Goal: Task Accomplishment & Management: Use online tool/utility

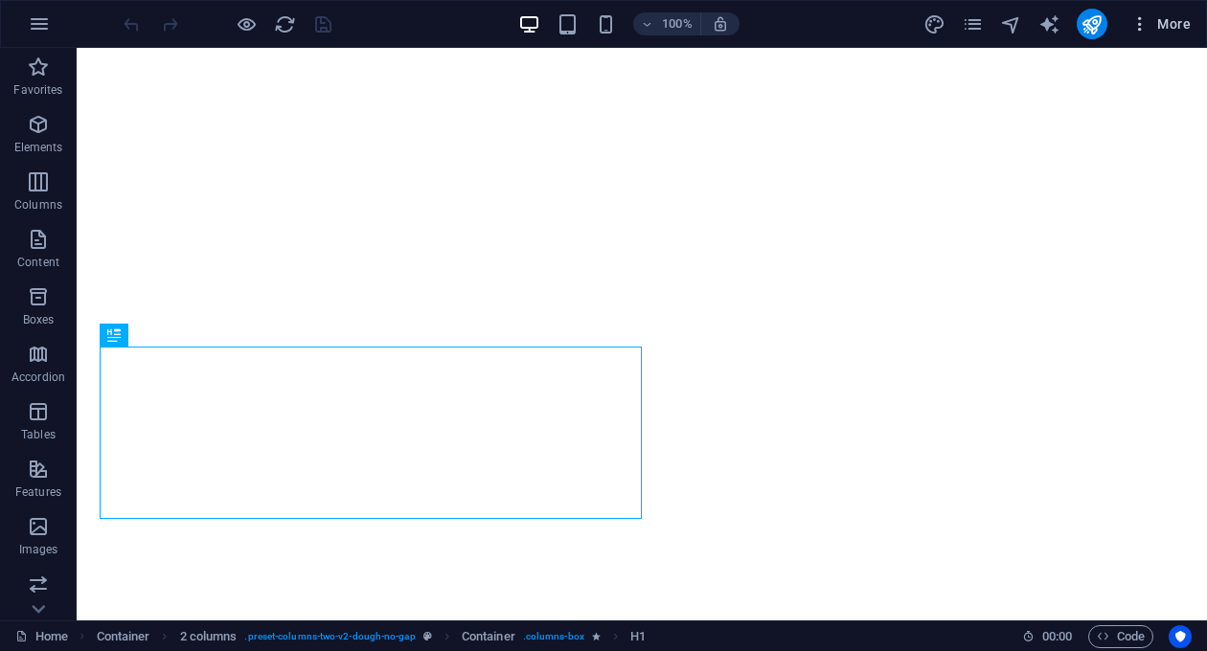
click at [1145, 22] on icon "button" at bounding box center [1139, 23] width 19 height 19
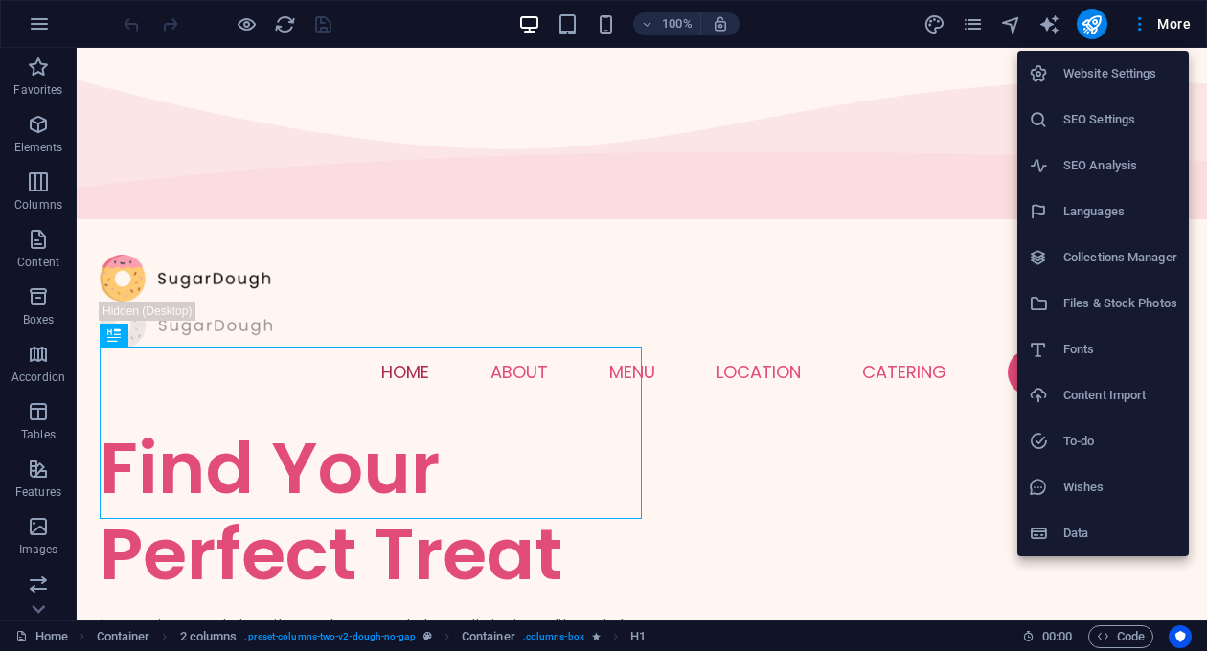
click at [1136, 399] on h6 "Content Import" at bounding box center [1120, 395] width 114 height 23
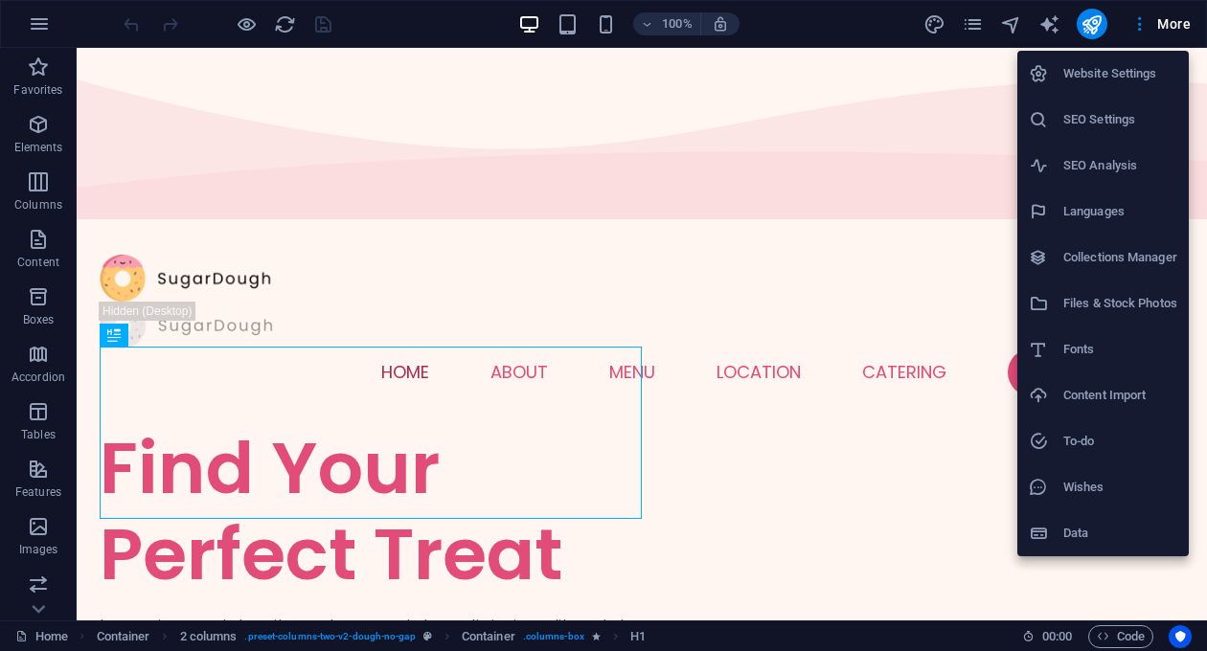
click at [1115, 532] on h6 "Data" at bounding box center [1120, 533] width 114 height 23
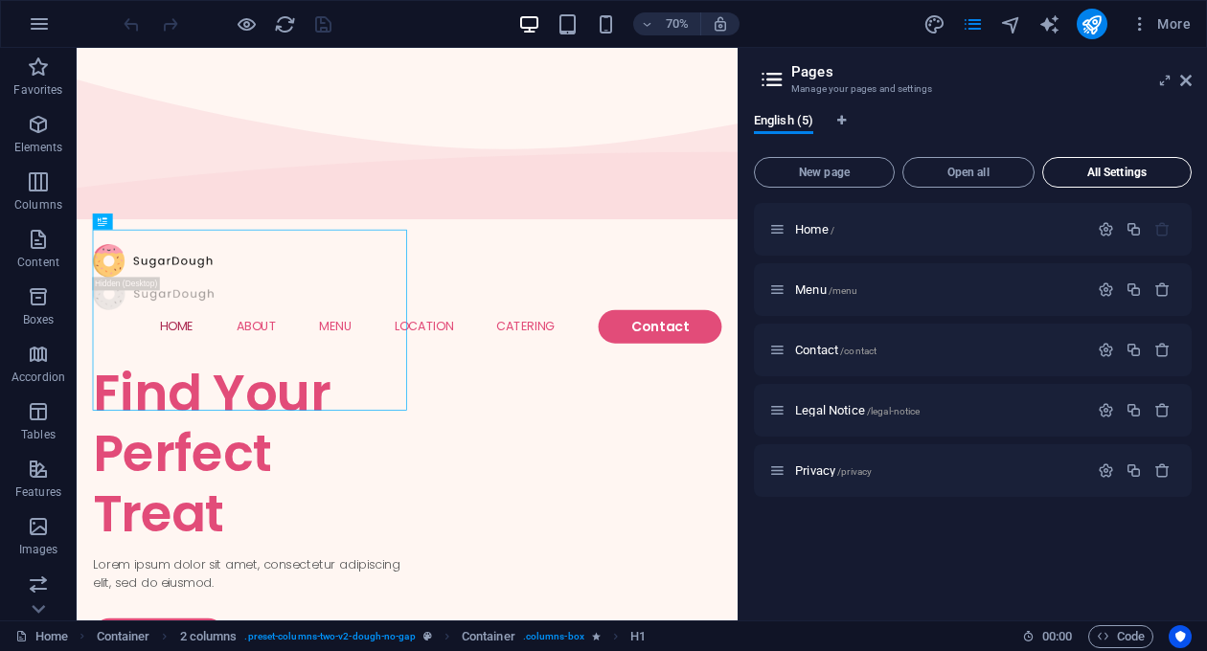
click at [1111, 170] on span "All Settings" at bounding box center [1117, 172] width 132 height 11
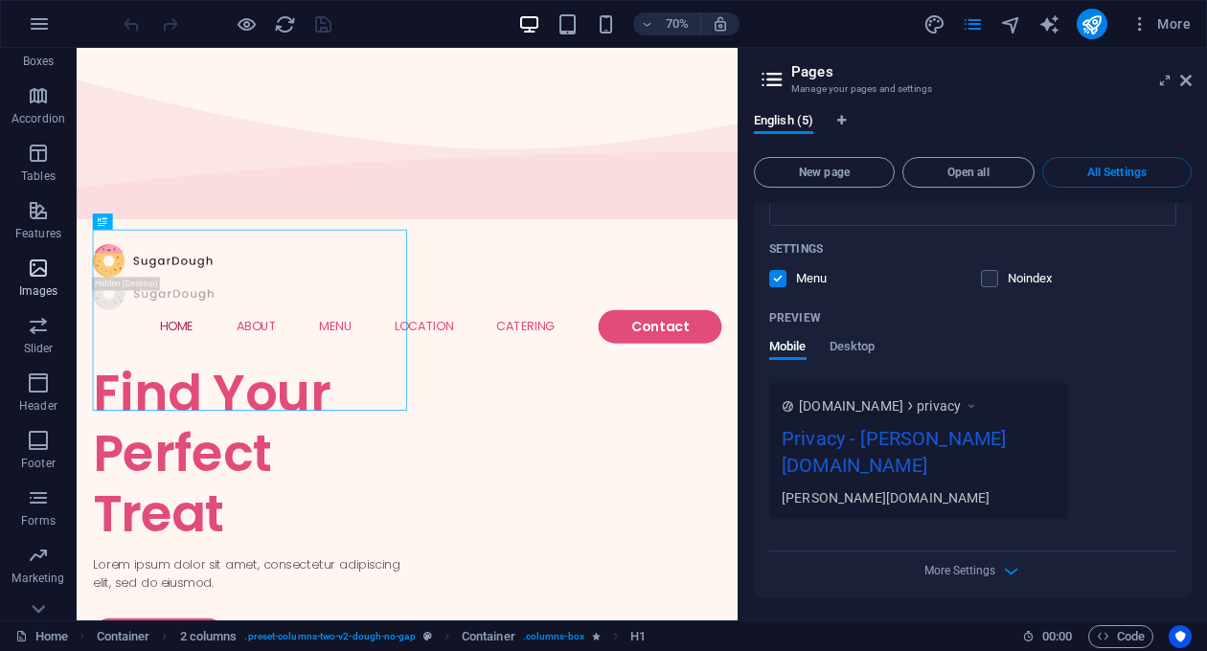
scroll to position [290, 0]
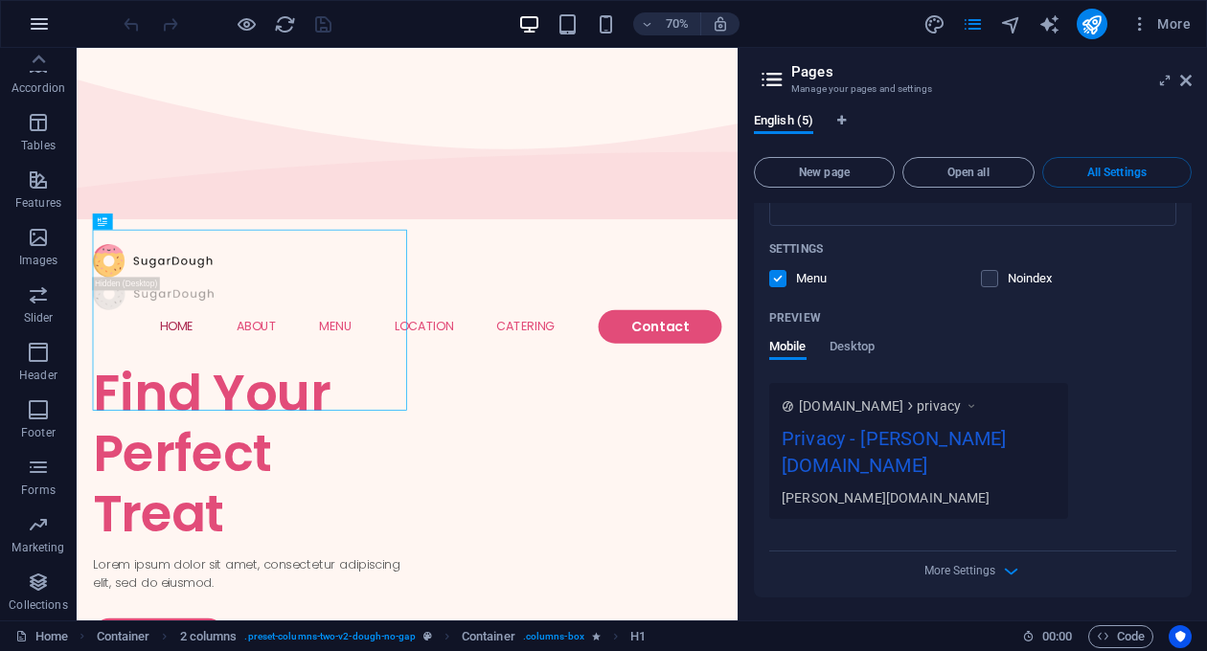
click at [37, 25] on icon "button" at bounding box center [39, 23] width 23 height 23
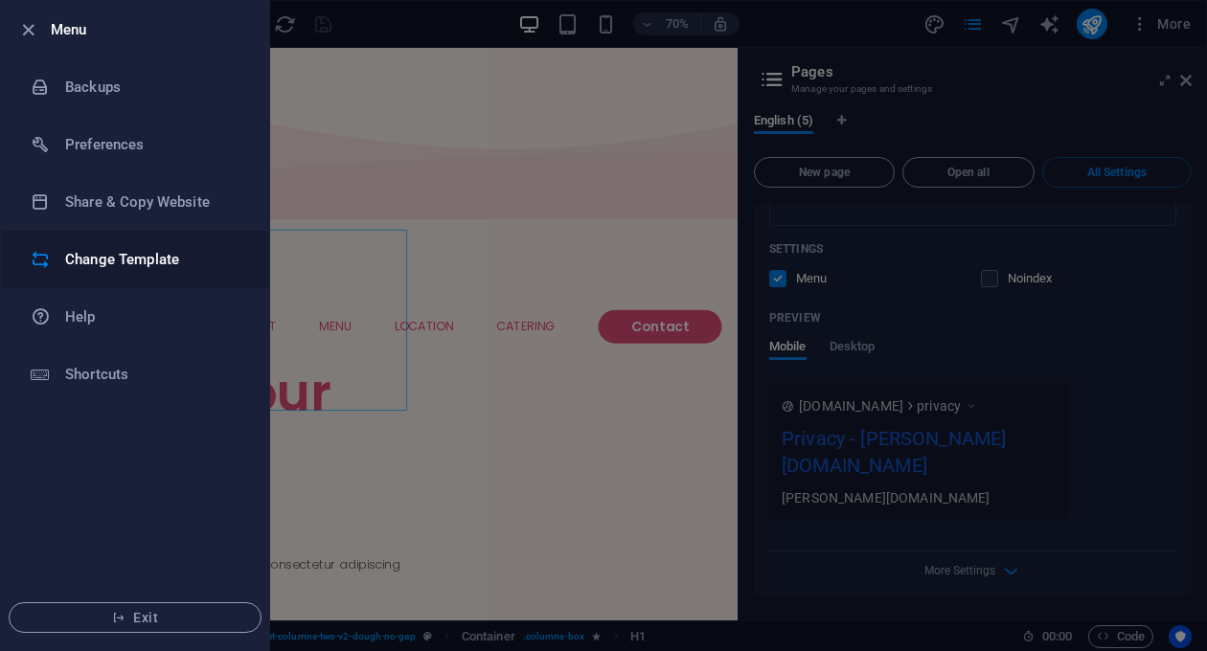
click at [90, 263] on h6 "Change Template" at bounding box center [153, 259] width 177 height 23
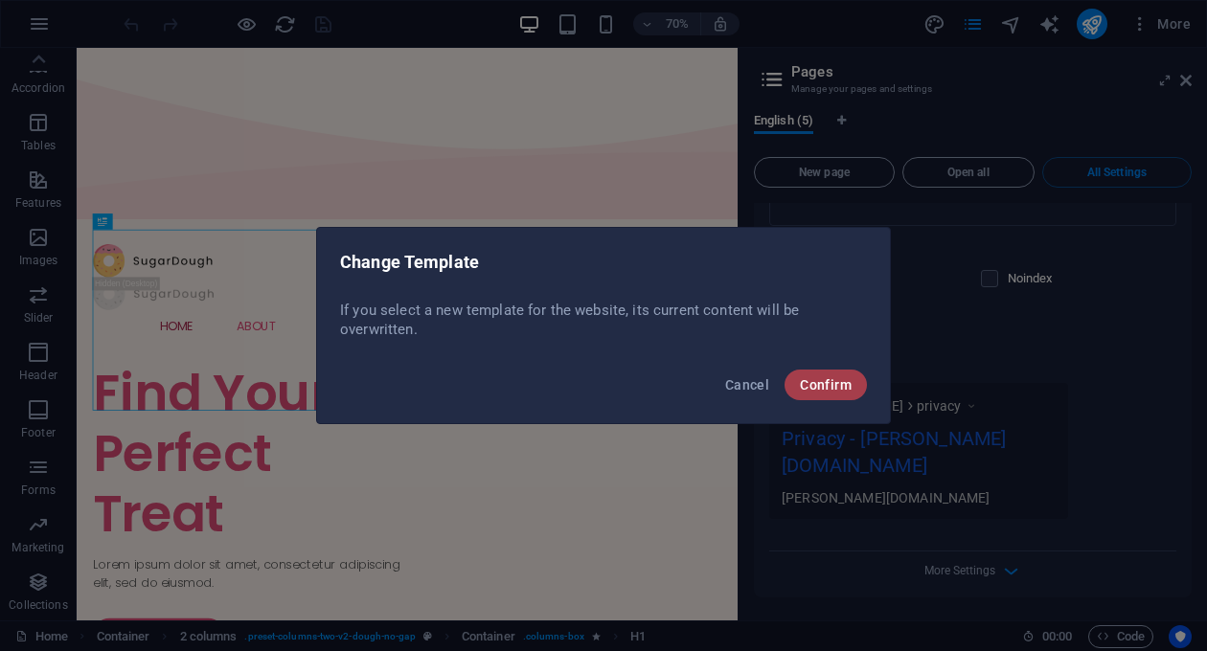
click at [837, 389] on span "Confirm" at bounding box center [826, 384] width 52 height 15
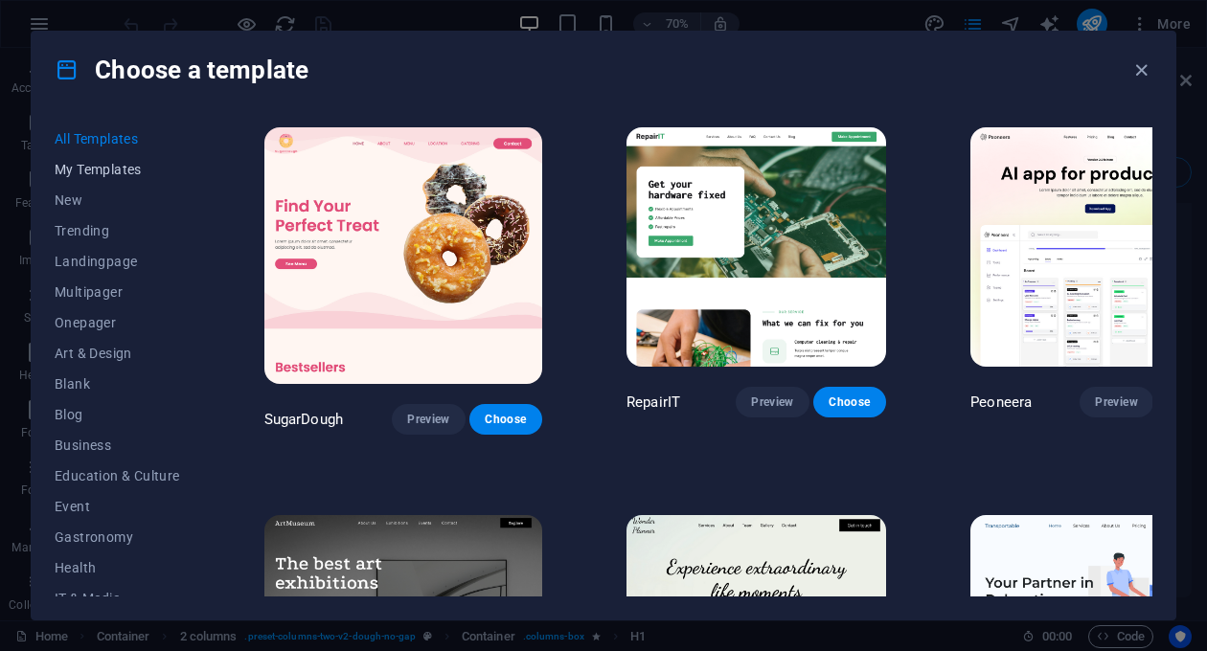
click at [106, 169] on span "My Templates" at bounding box center [117, 169] width 125 height 15
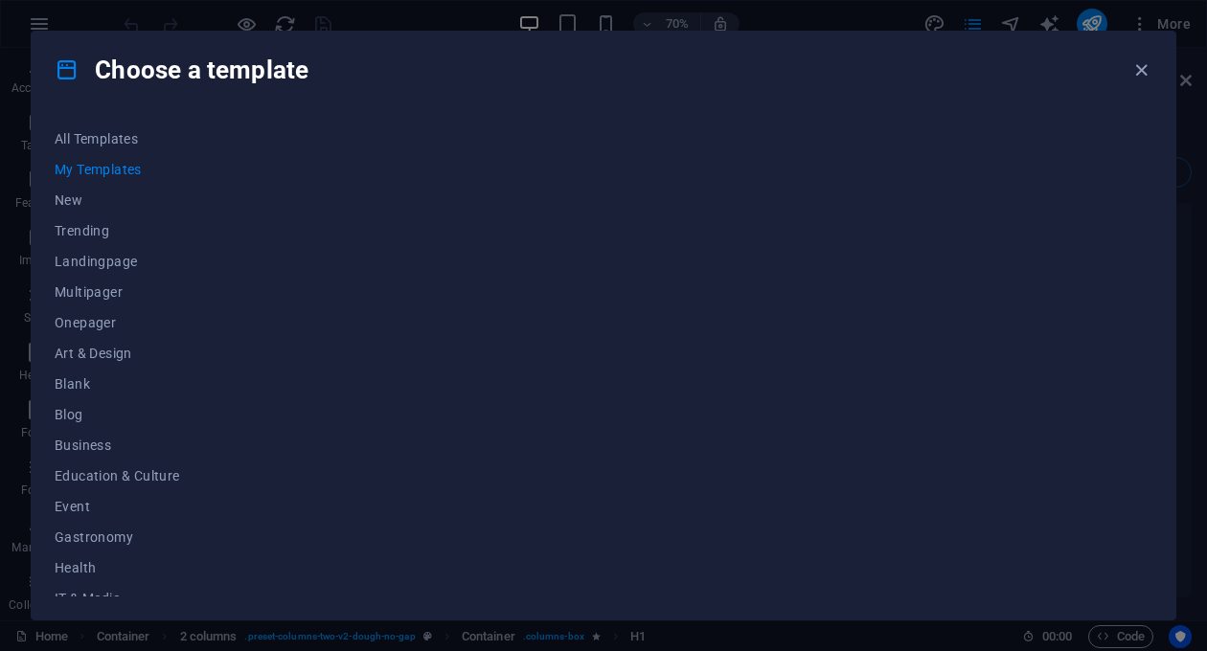
click at [106, 169] on span "My Templates" at bounding box center [117, 169] width 125 height 15
click at [90, 197] on span "New" at bounding box center [117, 199] width 125 height 15
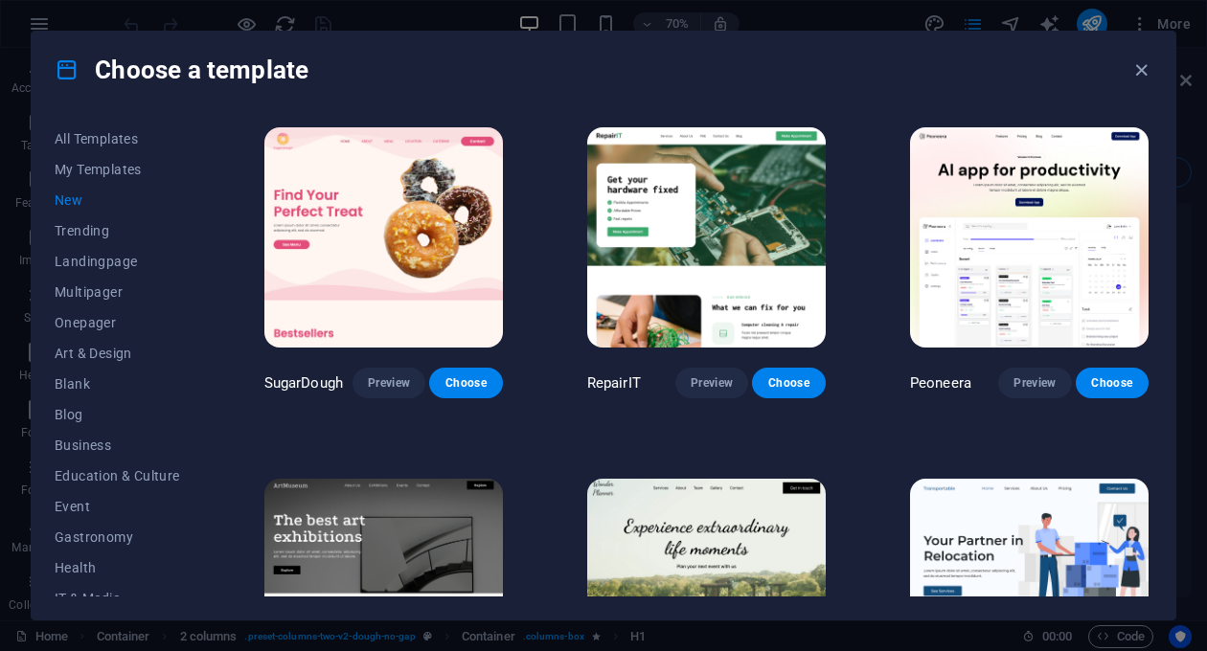
click at [74, 203] on span "New" at bounding box center [117, 199] width 125 height 15
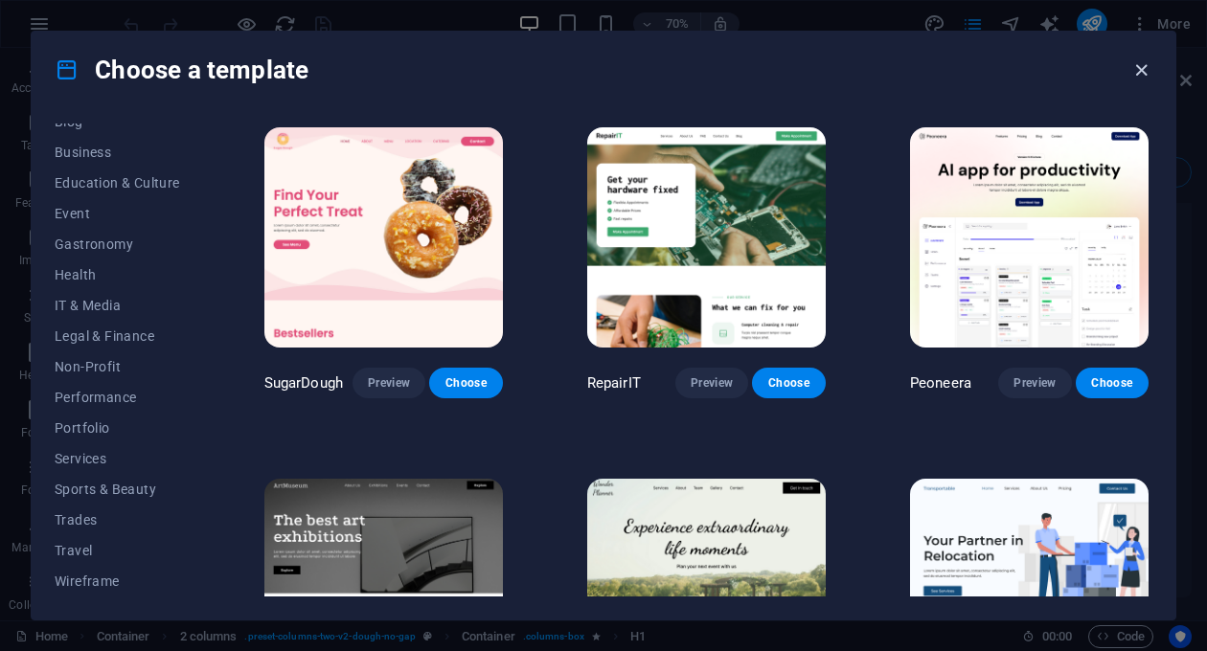
click at [1135, 60] on icon "button" at bounding box center [1141, 70] width 22 height 22
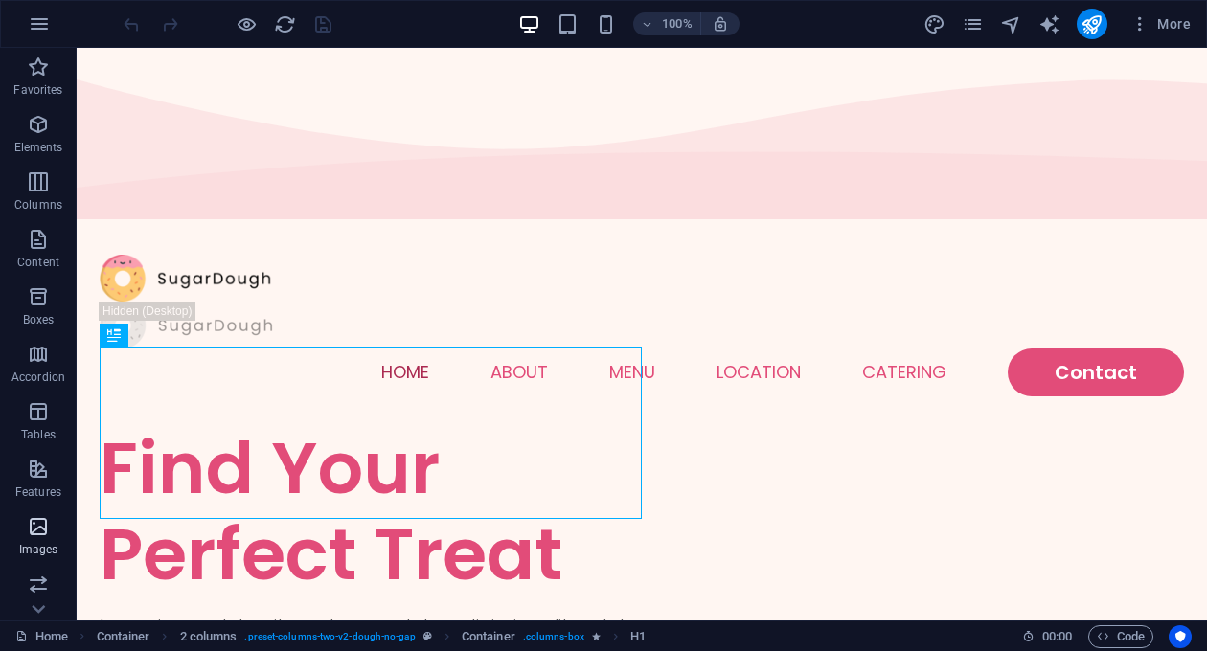
scroll to position [290, 0]
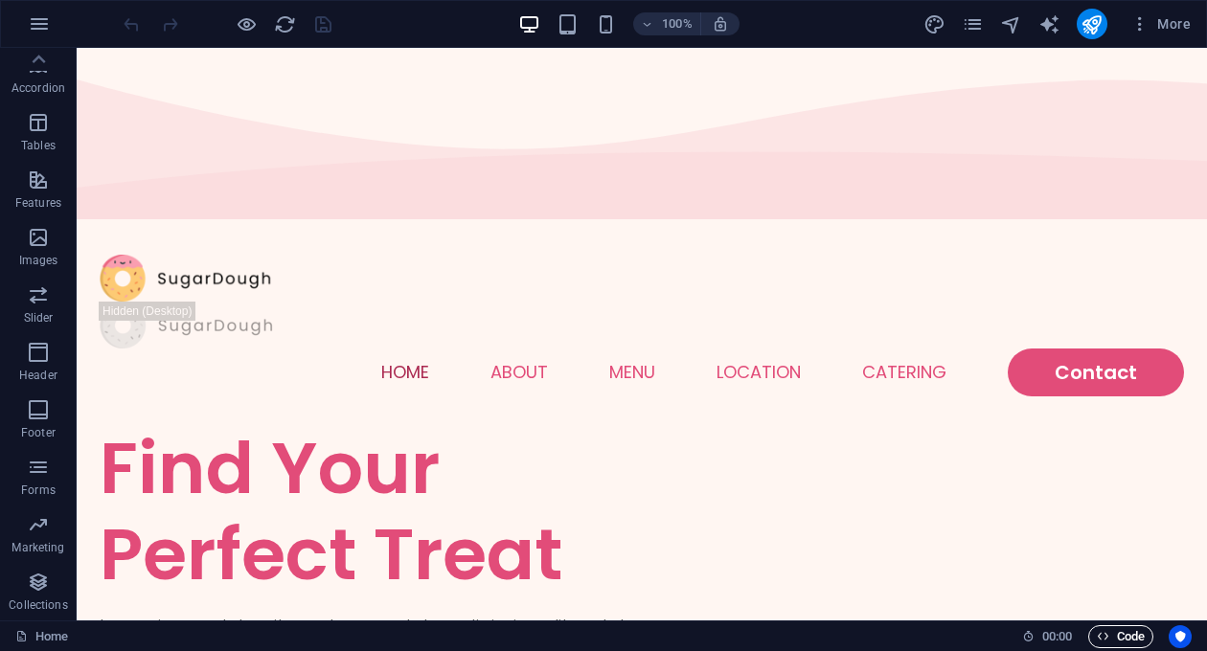
click at [1119, 629] on span "Code" at bounding box center [1121, 636] width 48 height 23
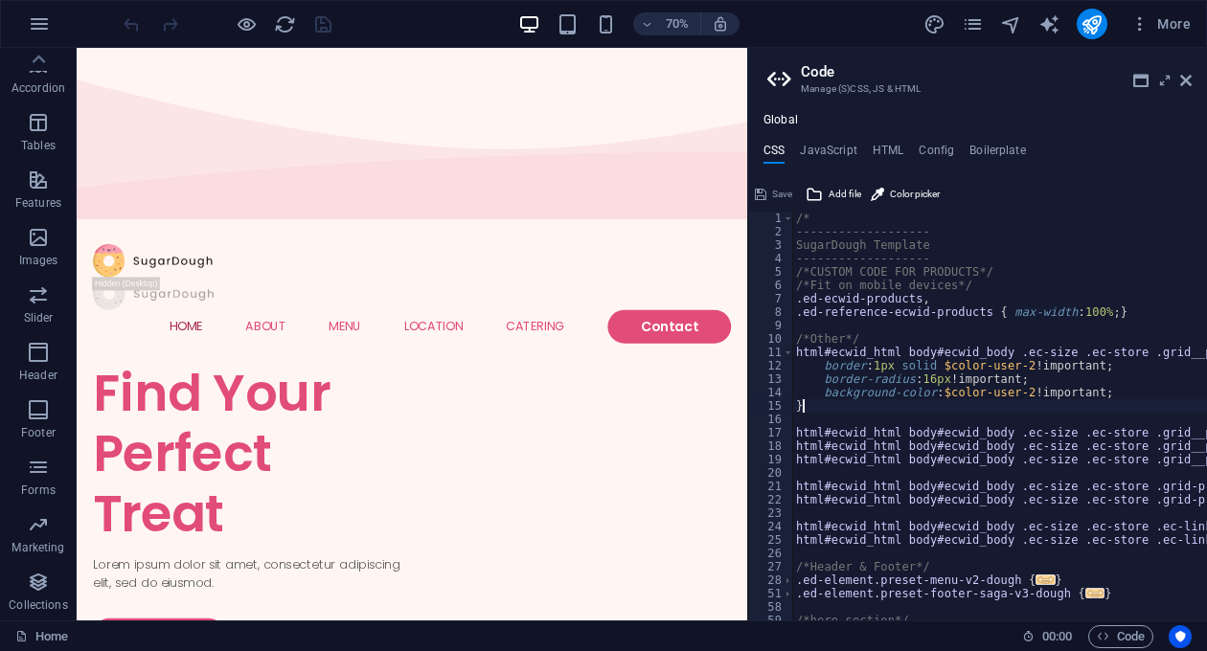
drag, startPoint x: 1042, startPoint y: 442, endPoint x: 920, endPoint y: 442, distance: 121.6
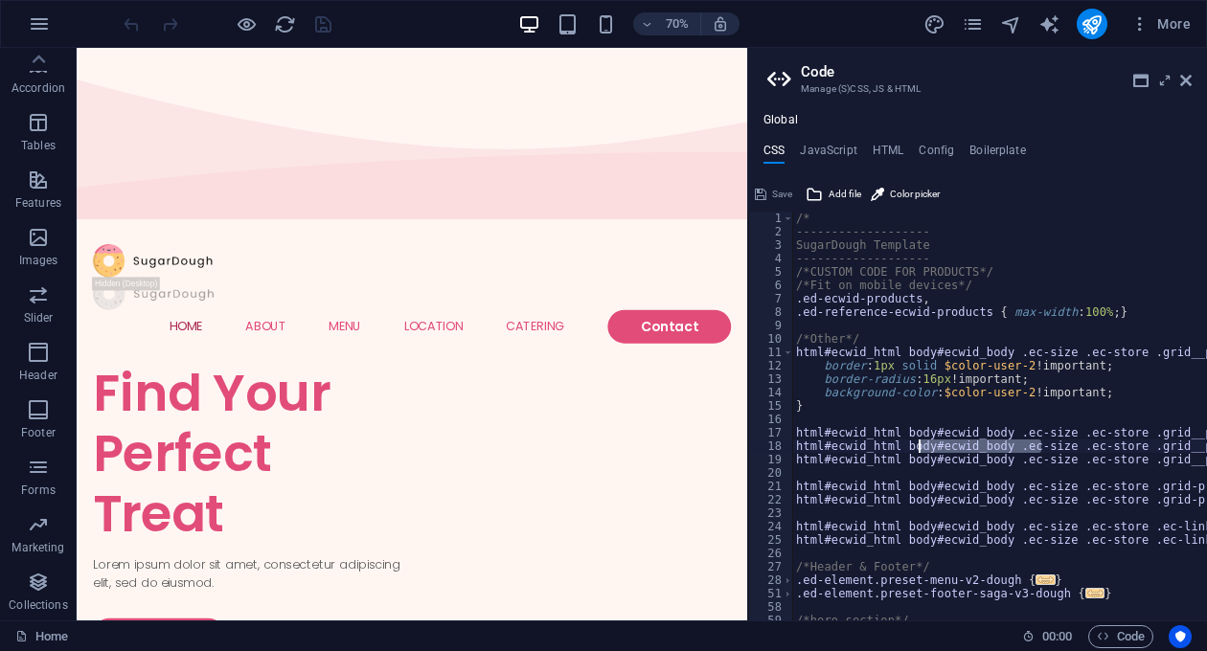
type textarea "/*"
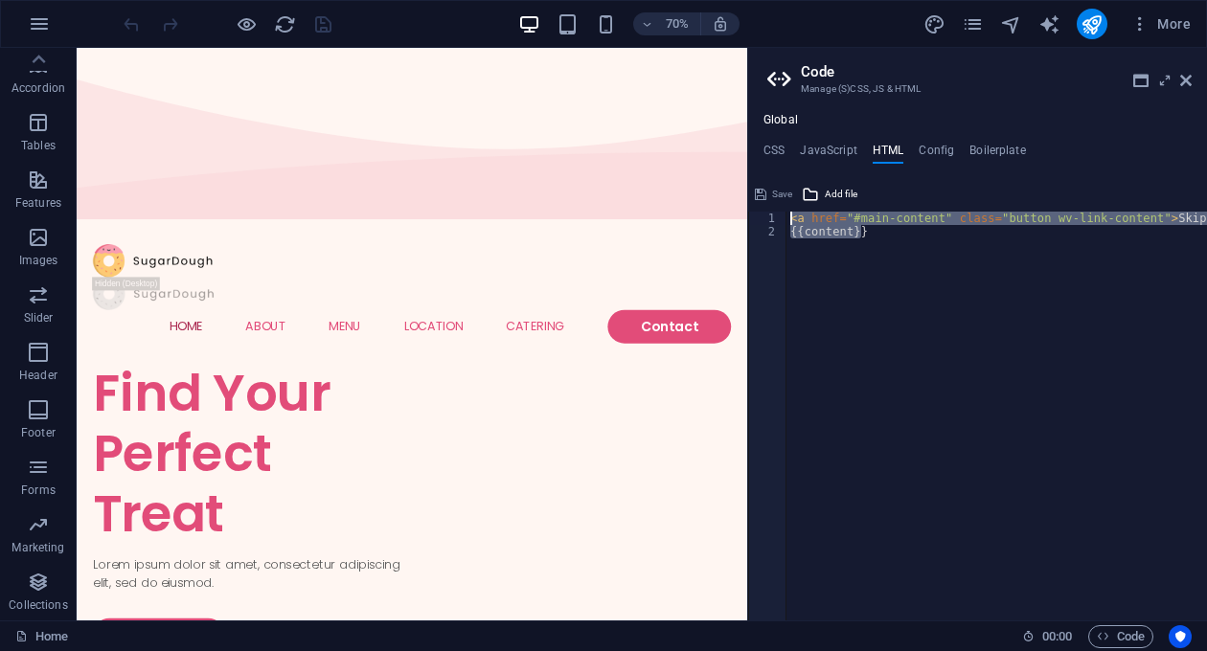
drag, startPoint x: 876, startPoint y: 244, endPoint x: 779, endPoint y: 177, distance: 118.5
click at [786, 212] on div "< a href = "#main-content" class = "button wv-link-content" > Skip to main cont…" at bounding box center [996, 416] width 420 height 409
type textarea "<a href="#main-content" class="button wv-link-content">Skip to main content</a>…"
type textarea "<a href="#main-content" class="button wv-link-content">Skip to main content</a>"
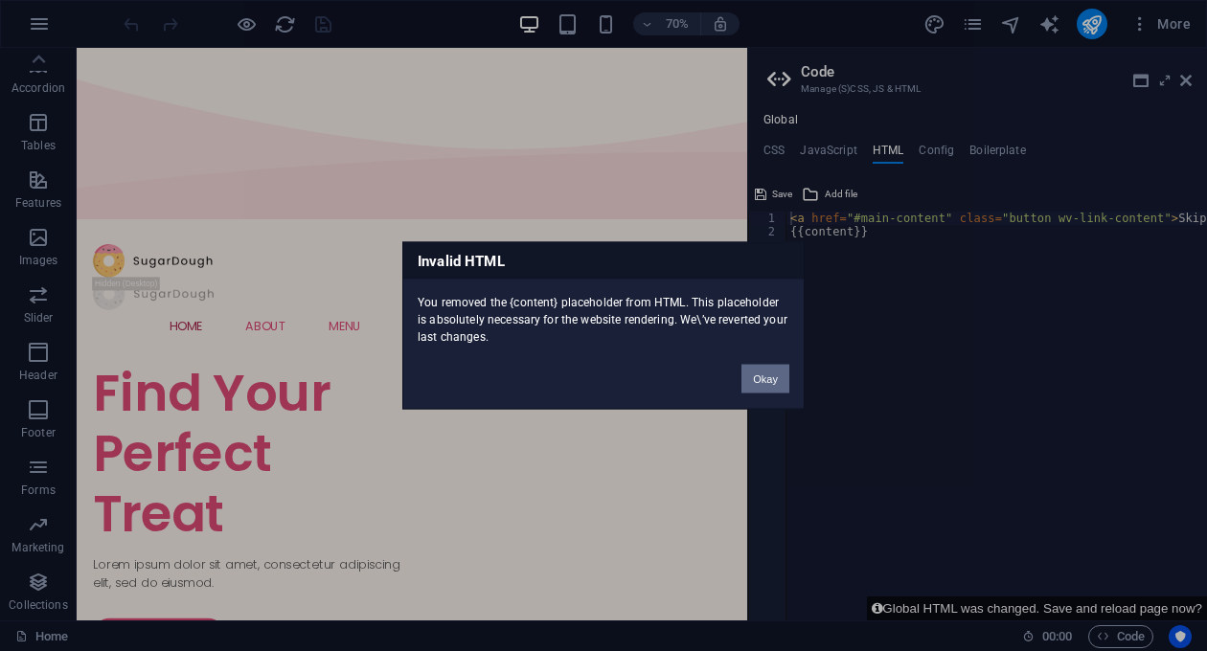
click at [776, 380] on button "Okay" at bounding box center [765, 379] width 48 height 29
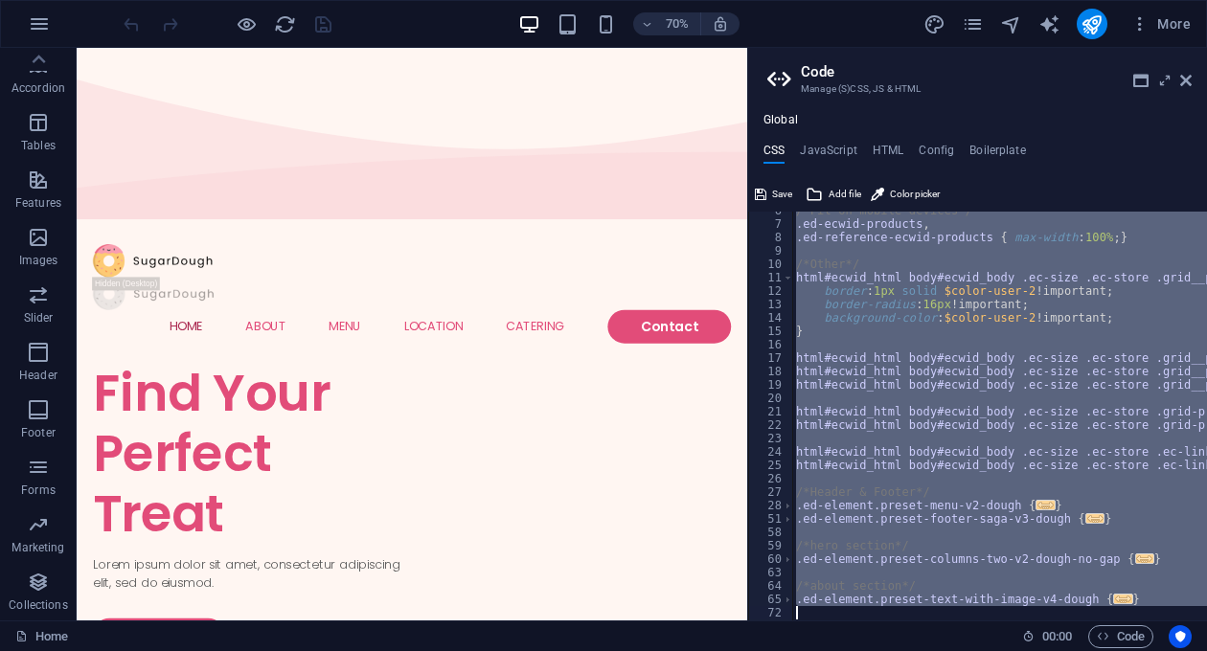
scroll to position [195, 0]
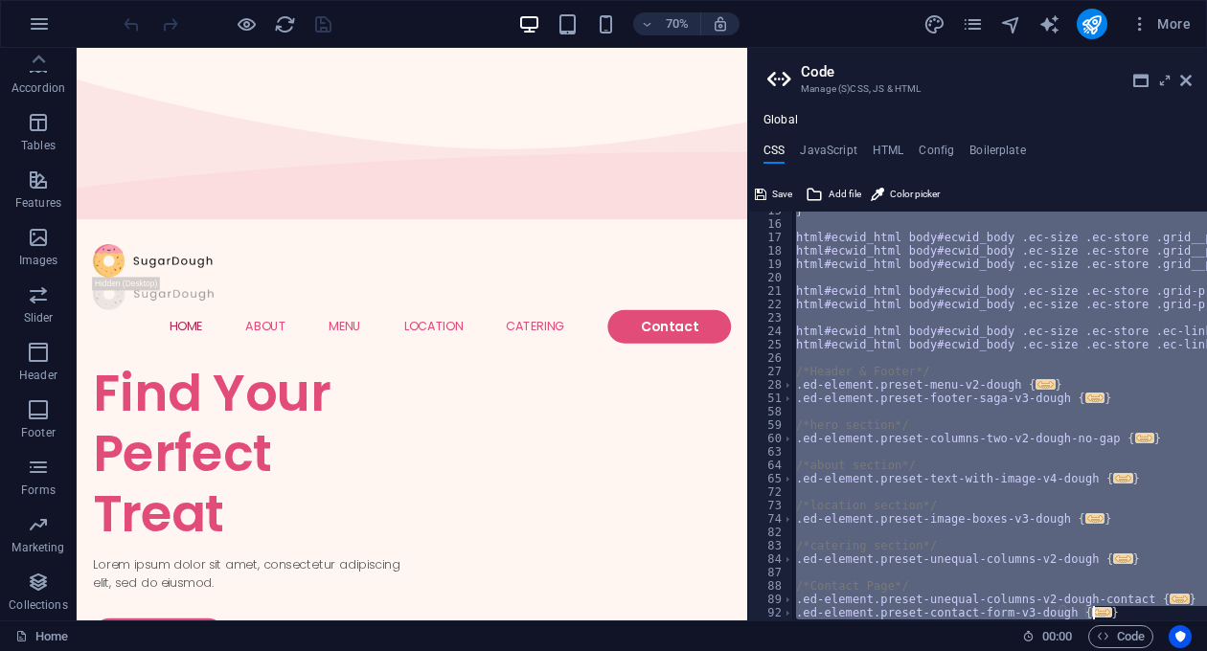
drag, startPoint x: 794, startPoint y: 240, endPoint x: 968, endPoint y: 634, distance: 430.5
paste textarea
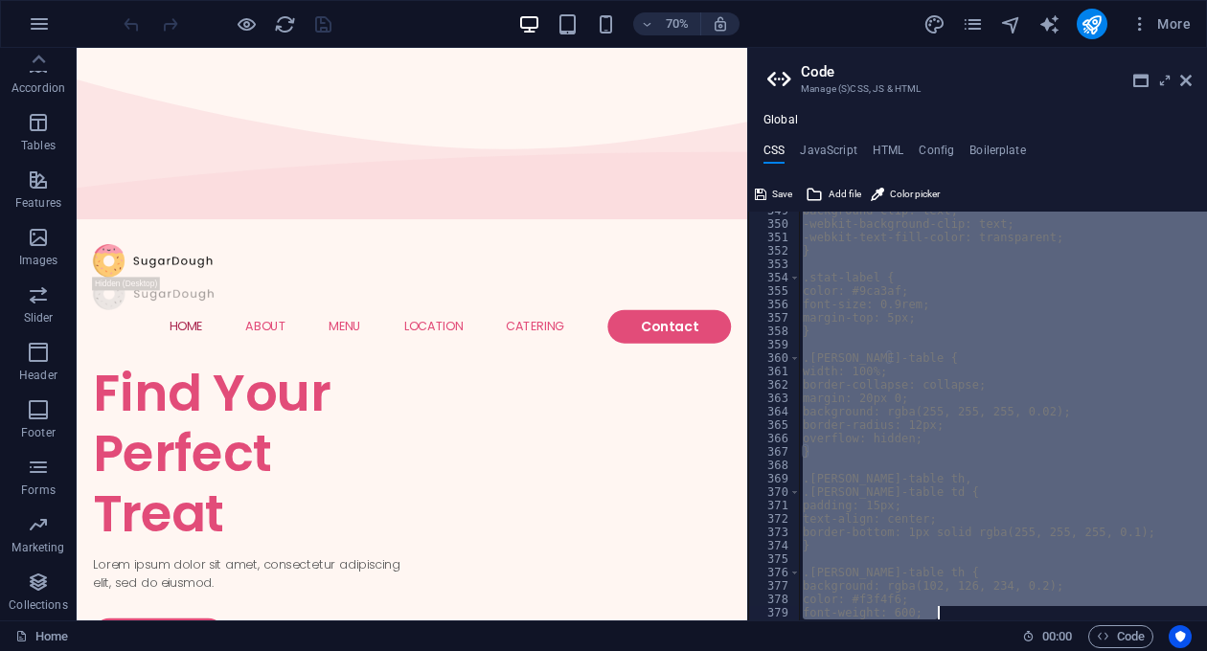
scroll to position [4995, 0]
drag, startPoint x: 794, startPoint y: 218, endPoint x: 958, endPoint y: 696, distance: 505.2
type textarea "} }"
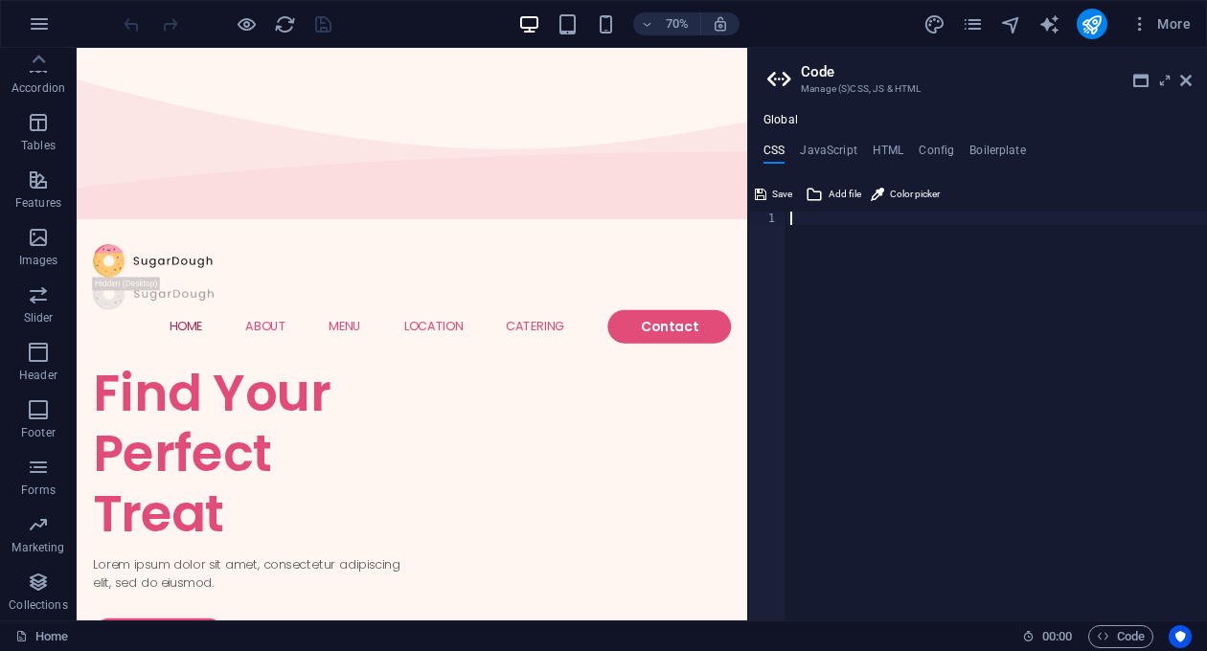
click at [832, 192] on span "Add file" at bounding box center [844, 194] width 33 height 23
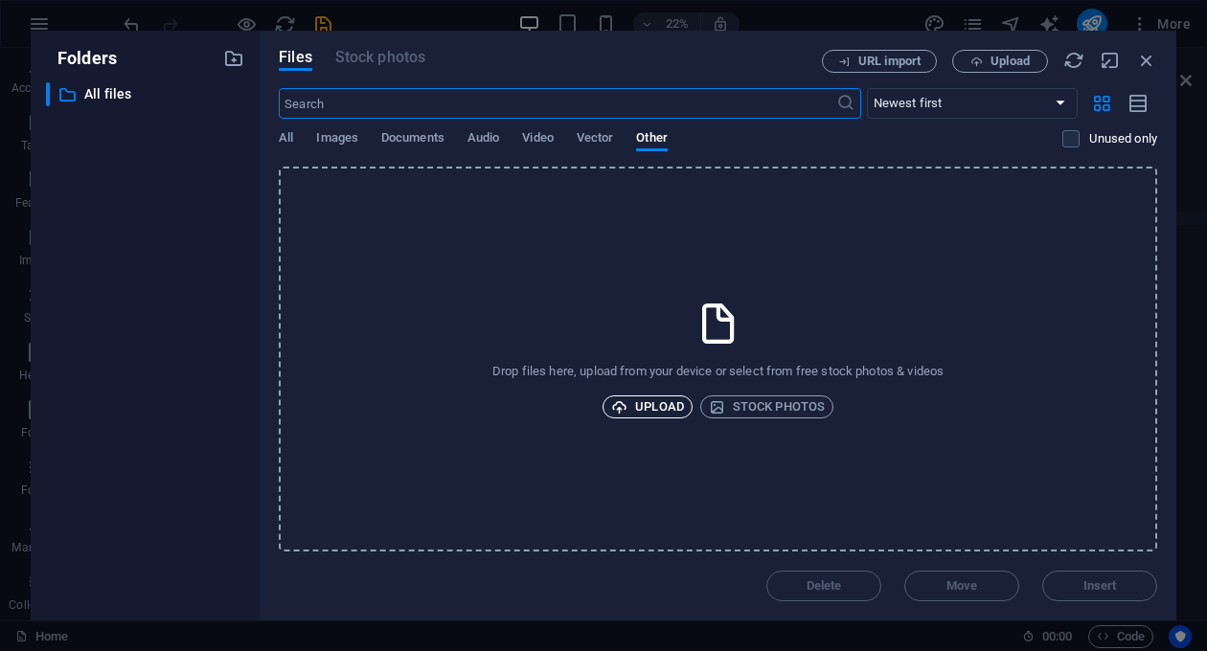
click at [675, 404] on span "Upload" at bounding box center [647, 407] width 73 height 23
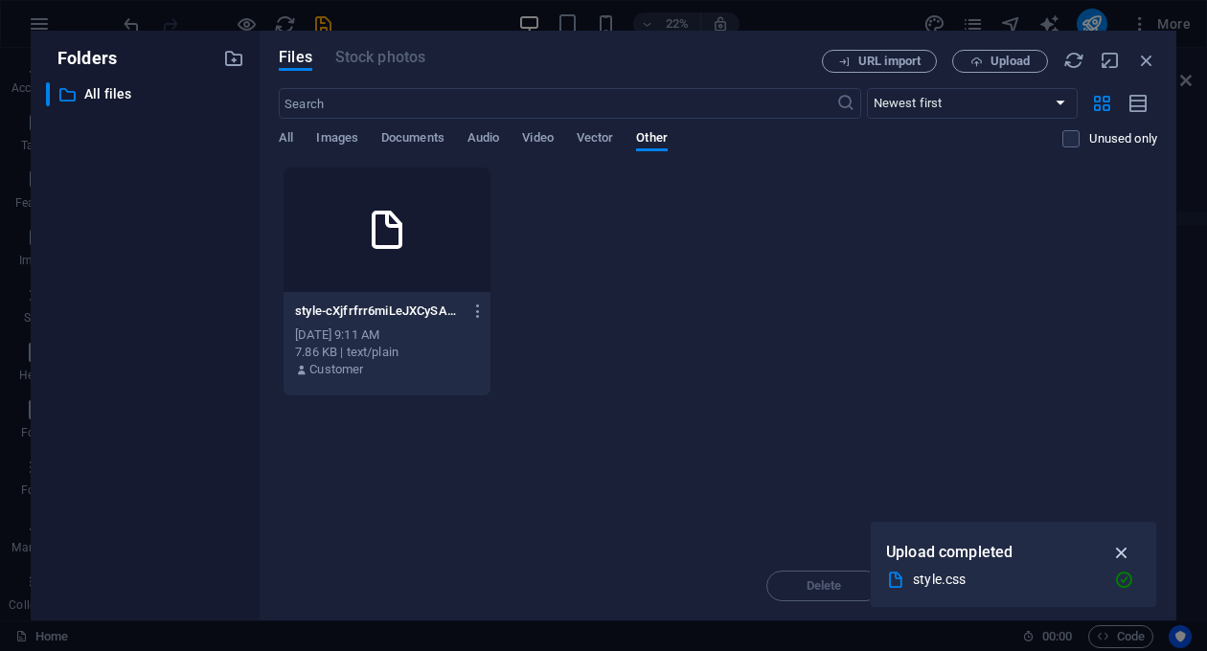
click at [1122, 548] on icon "button" at bounding box center [1122, 552] width 22 height 21
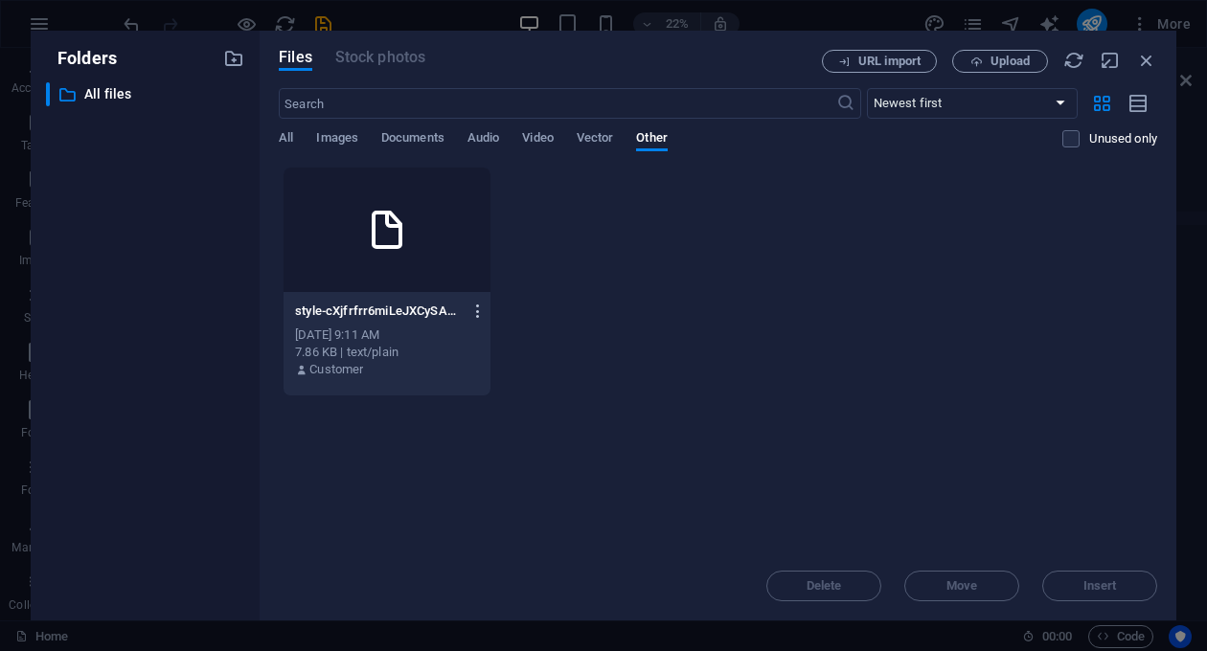
click at [478, 307] on icon "button" at bounding box center [478, 311] width 18 height 17
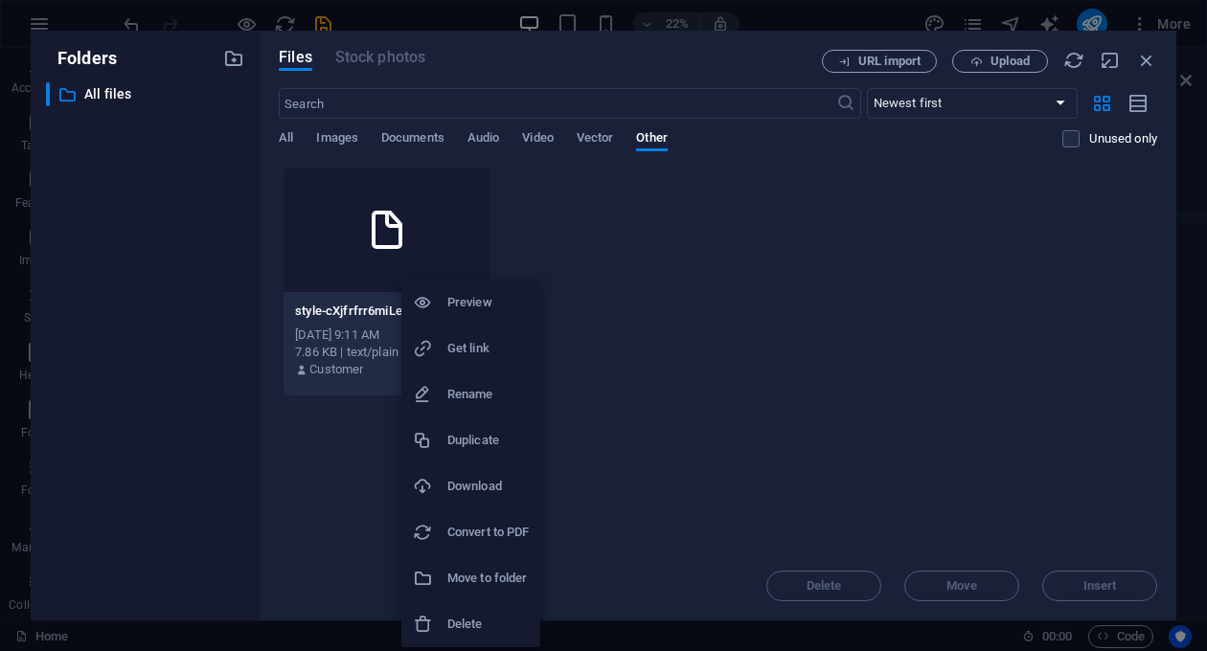
click at [491, 587] on h6 "Move to folder" at bounding box center [487, 578] width 81 height 23
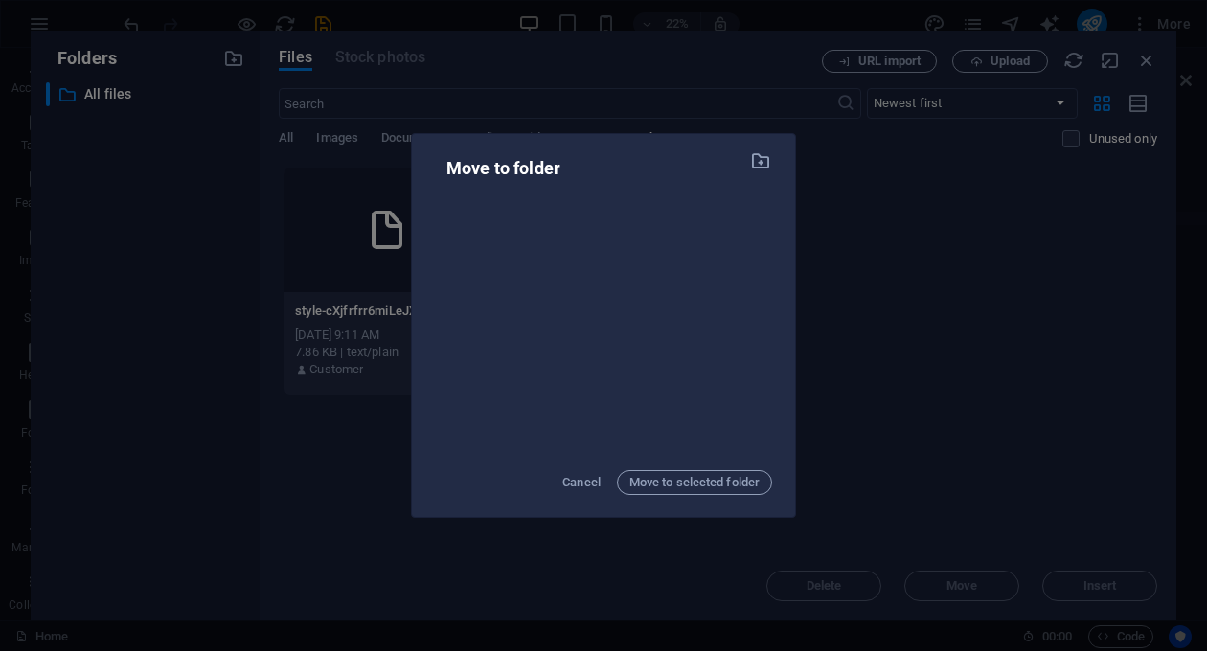
click at [504, 286] on div at bounding box center [603, 325] width 337 height 260
click at [942, 277] on div "Move to folder Cancel Move to selected folder" at bounding box center [603, 325] width 1207 height 651
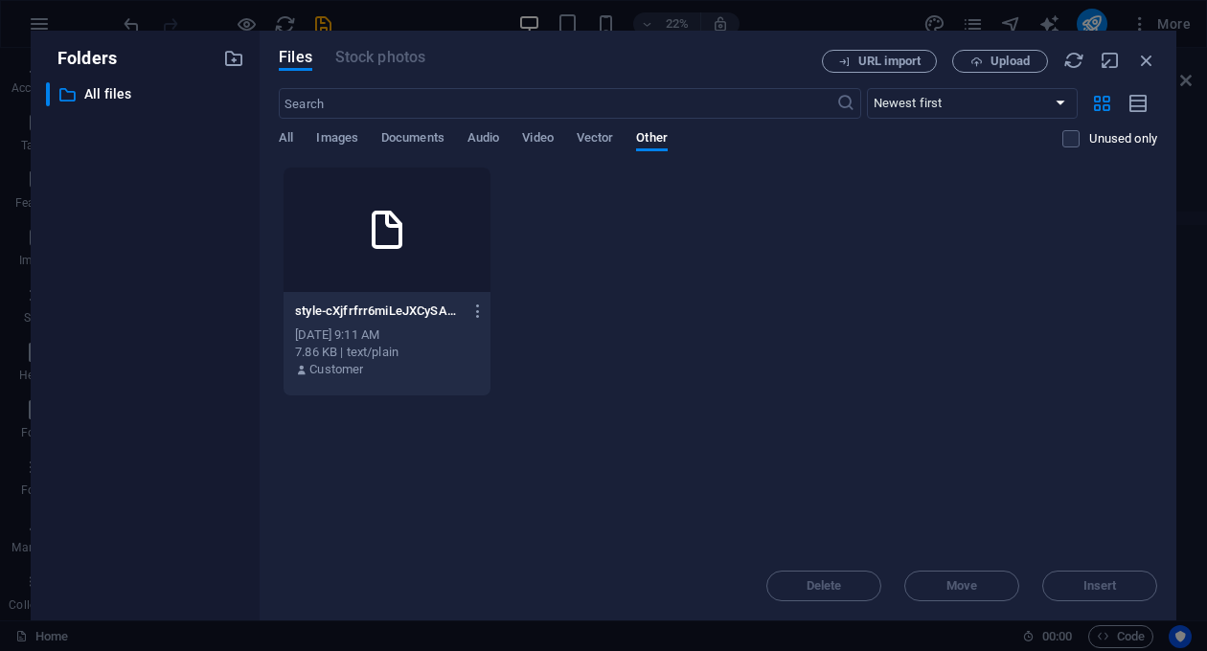
click at [1131, 598] on div "Delete Move Insert" at bounding box center [718, 577] width 878 height 50
click at [999, 56] on span "Upload" at bounding box center [1009, 61] width 39 height 11
click at [1149, 65] on icon "button" at bounding box center [1146, 60] width 21 height 21
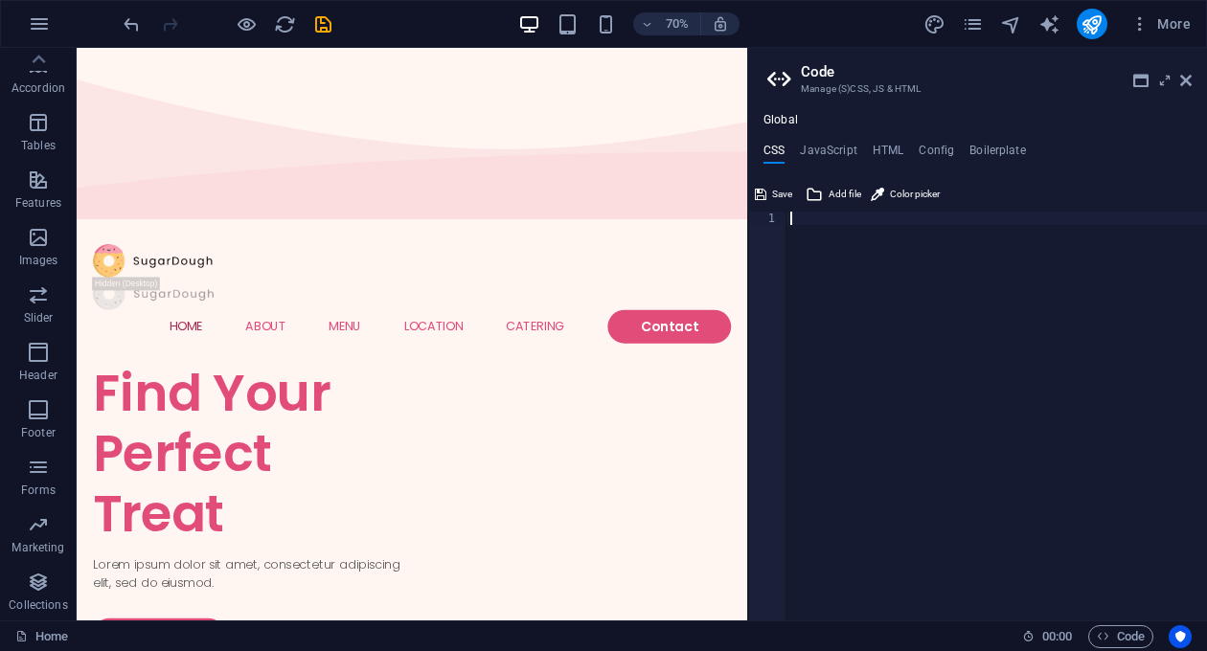
paste textarea "}"
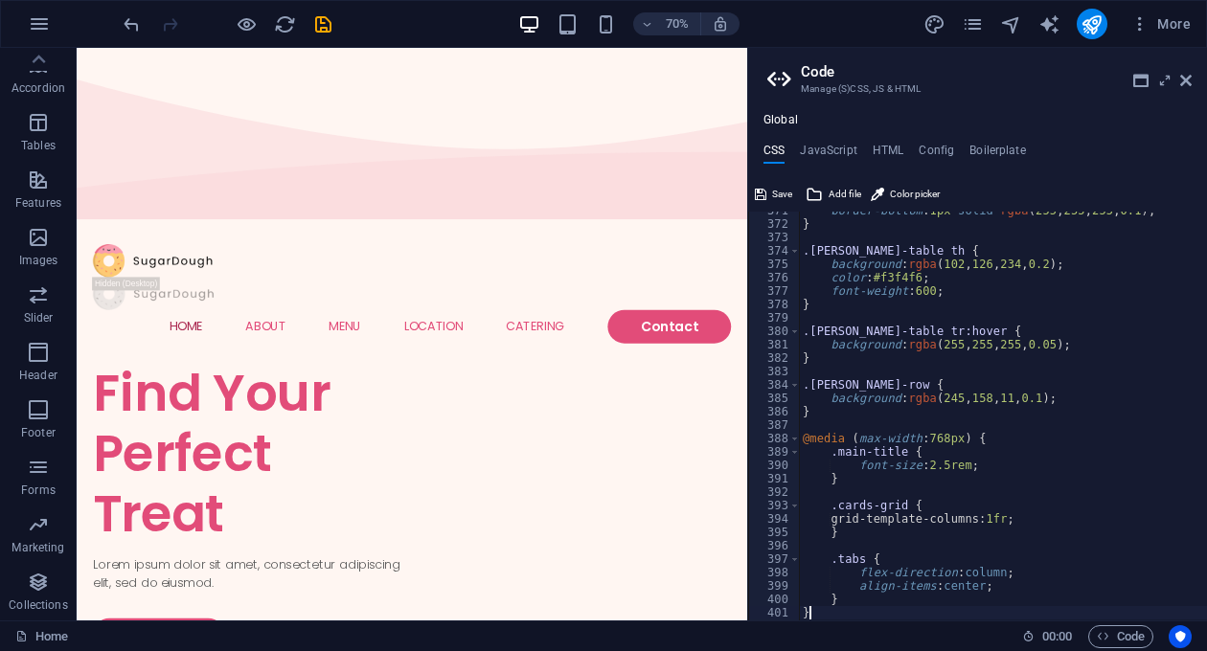
type textarea "}"
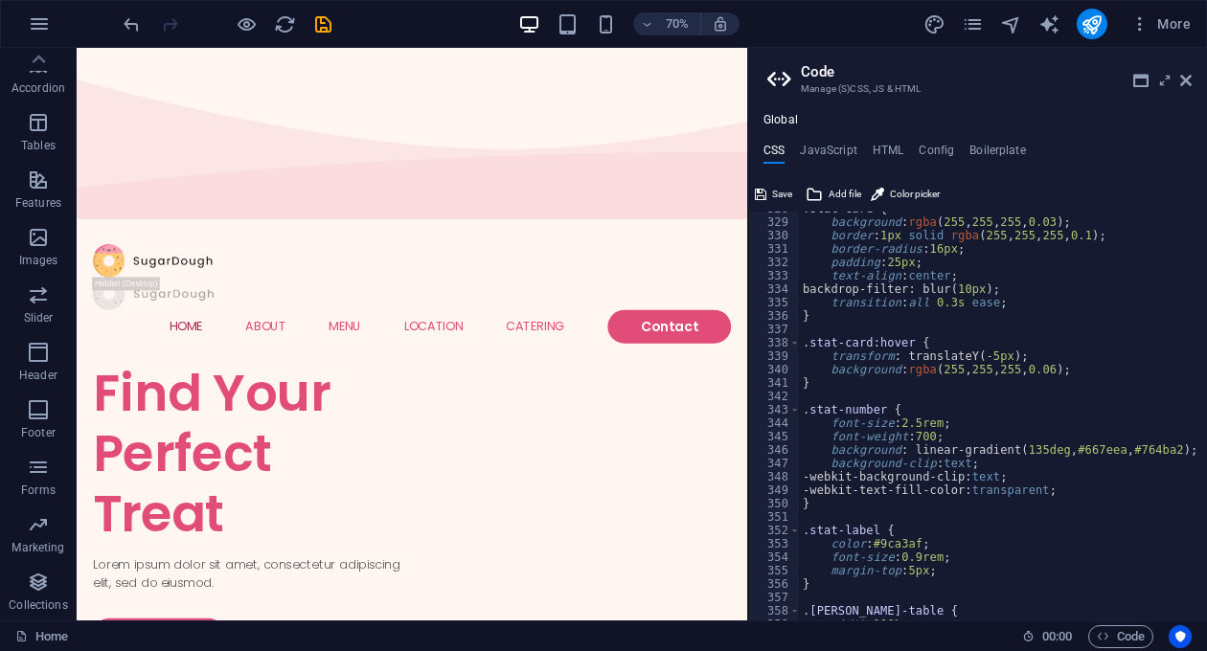
scroll to position [4394, 0]
click at [991, 95] on h3 "Manage (S)CSS, JS & HTML" at bounding box center [977, 88] width 352 height 17
click at [780, 192] on span "Save" at bounding box center [782, 194] width 20 height 23
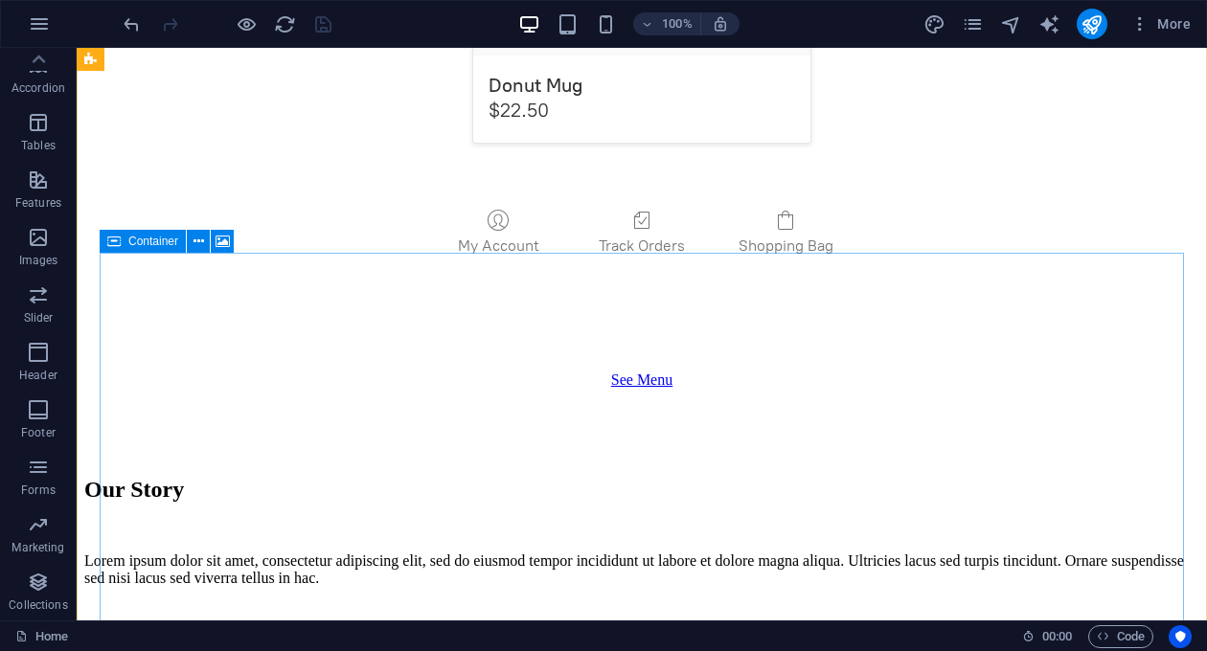
scroll to position [3724, 0]
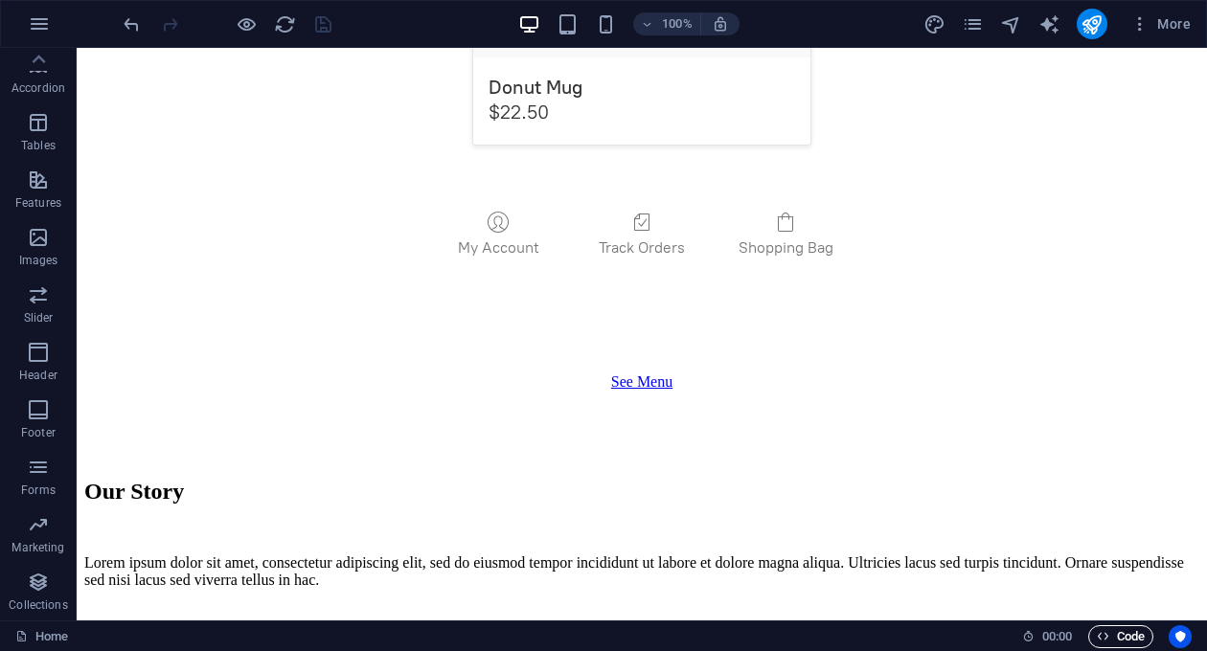
click at [1129, 638] on span "Code" at bounding box center [1121, 636] width 48 height 23
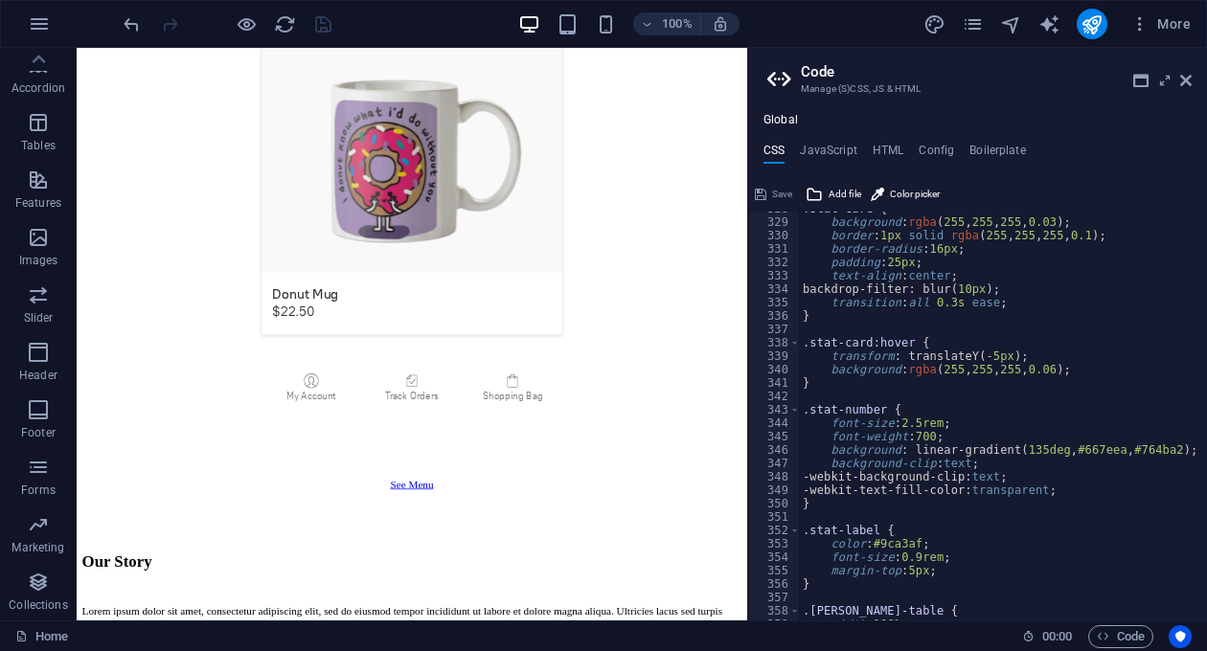
scroll to position [3755, 0]
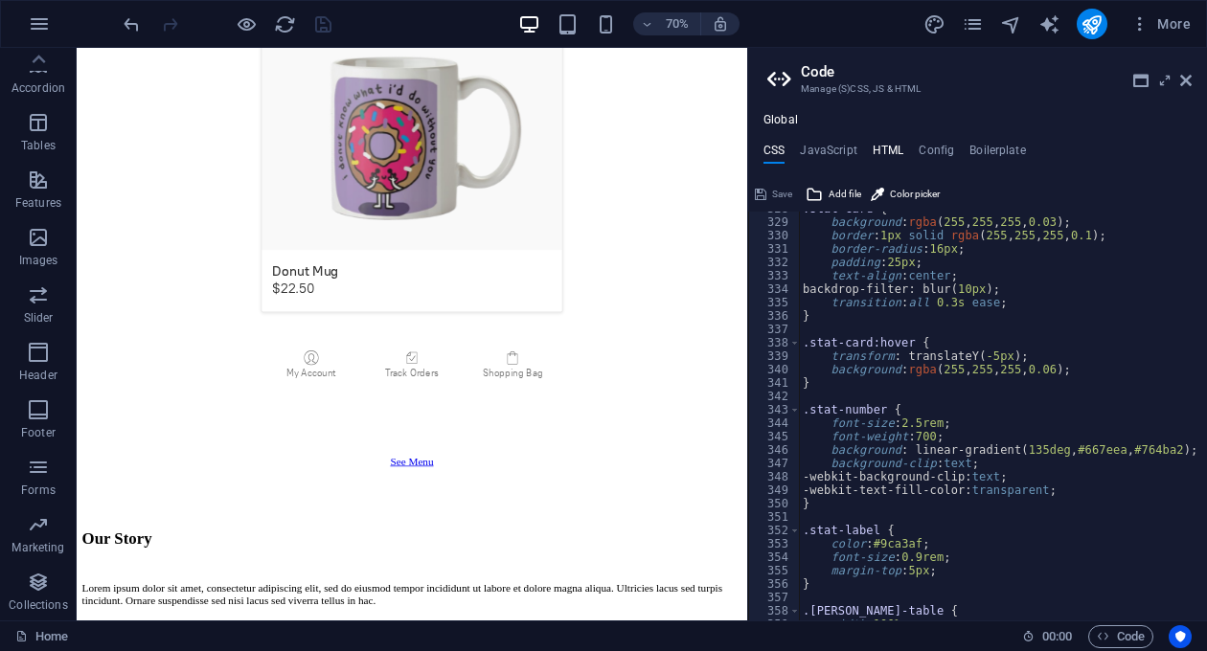
click at [892, 154] on h4 "HTML" at bounding box center [888, 154] width 32 height 21
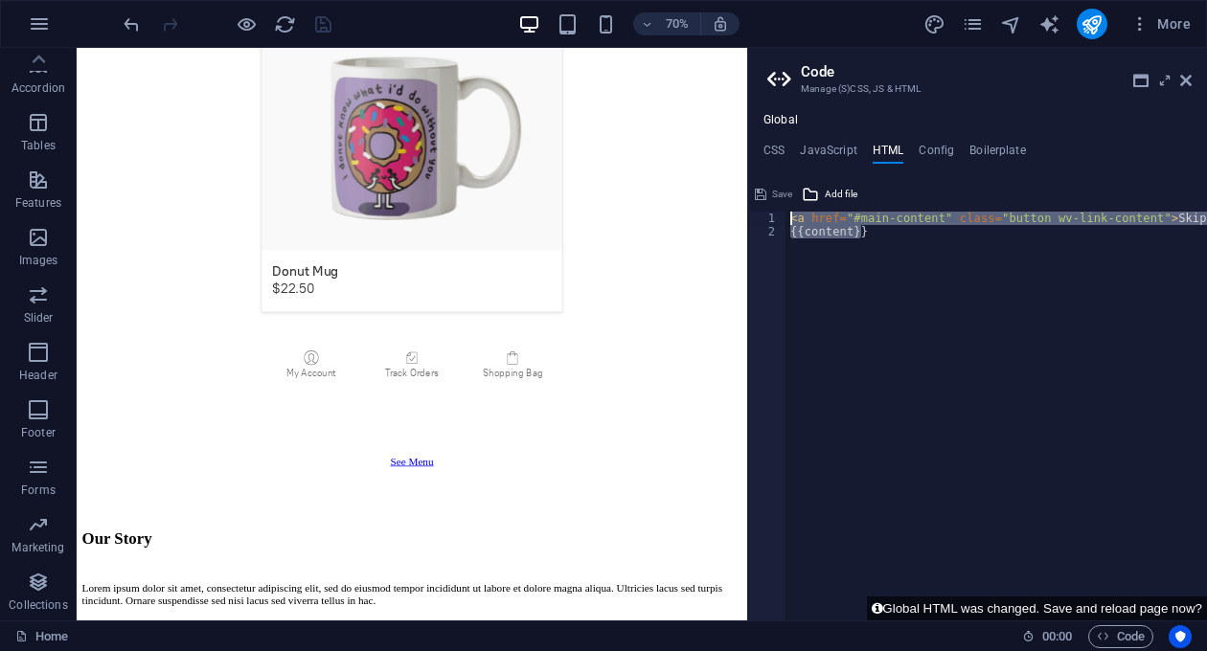
drag, startPoint x: 883, startPoint y: 322, endPoint x: 780, endPoint y: 200, distance: 159.7
click at [786, 212] on div "< a href = "#main-content" class = "button wv-link-content" > Skip to main cont…" at bounding box center [996, 416] width 420 height 409
type textarea "<a href="#main-content" class="button wv-link-content">Skip to main content</a>…"
paste textarea
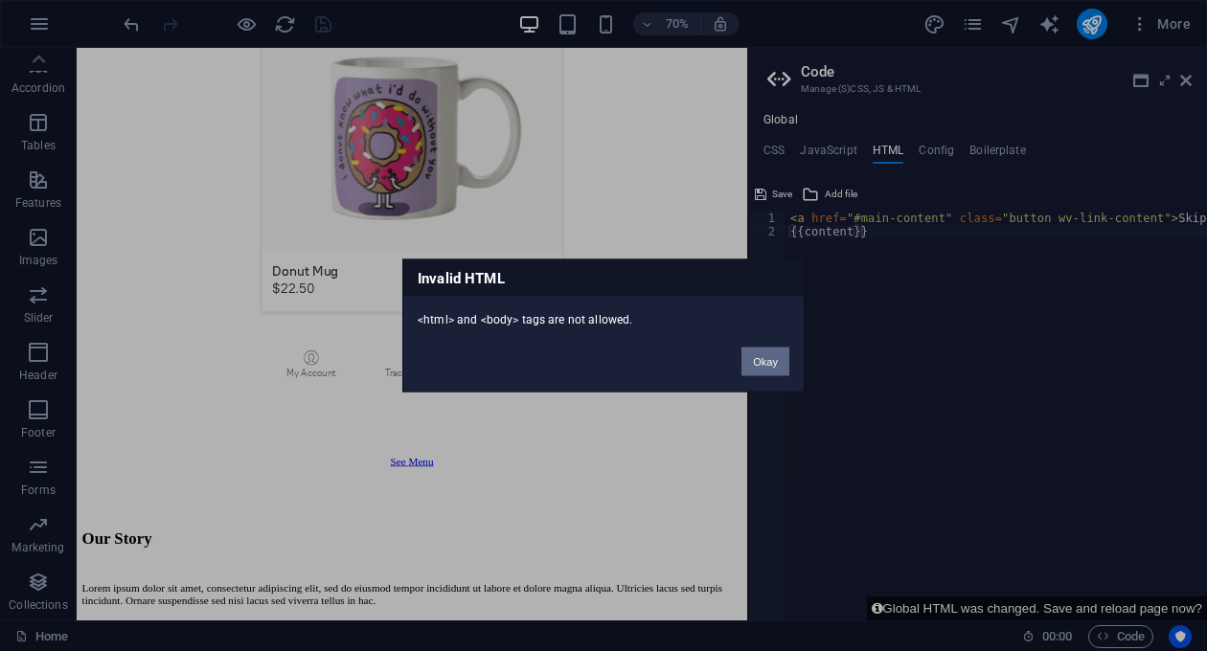
click at [774, 362] on button "Okay" at bounding box center [765, 362] width 48 height 29
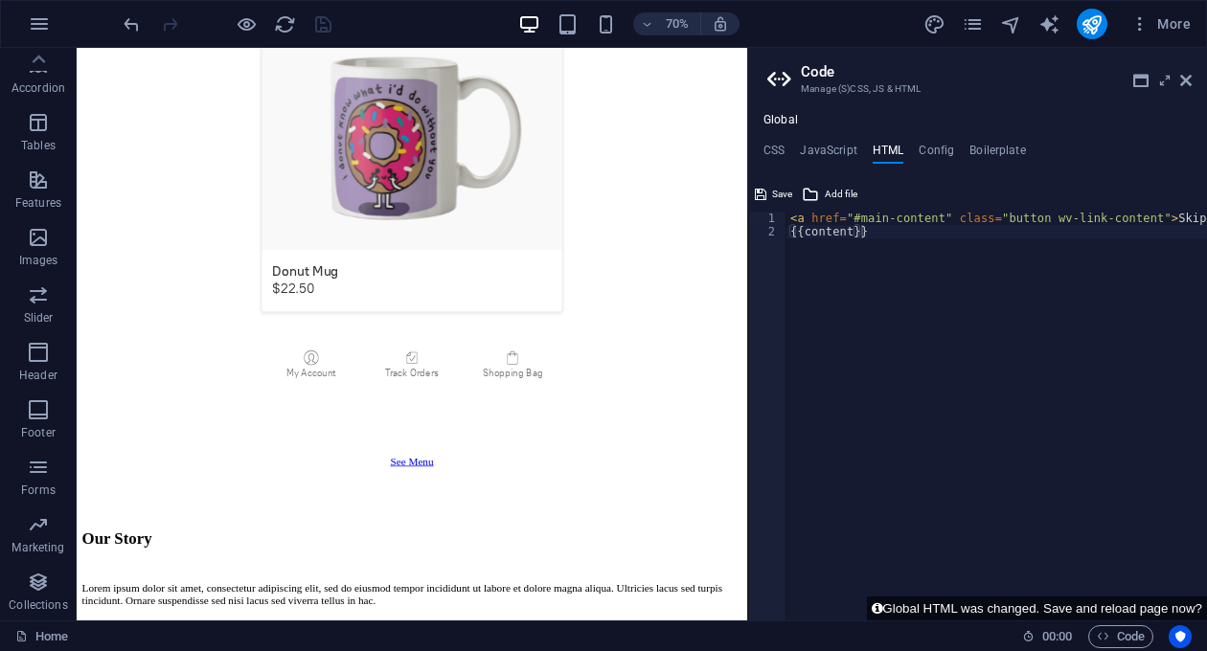
type textarea "{{content}}"
click at [849, 299] on div "< a href = "#main-content" class = "button wv-link-content" > Skip to main cont…" at bounding box center [1044, 429] width 517 height 435
paste textarea "<a href="#main-content" class="button wv-link-content">Skip to main content</a>"
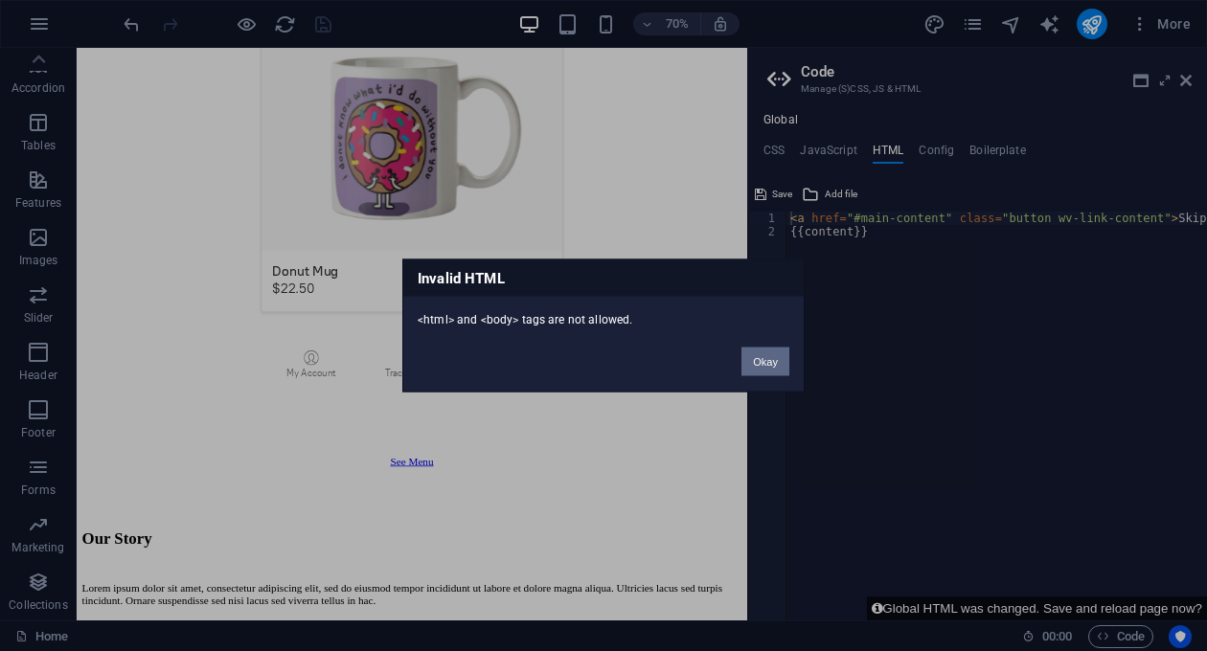
click at [765, 362] on button "Okay" at bounding box center [765, 362] width 48 height 29
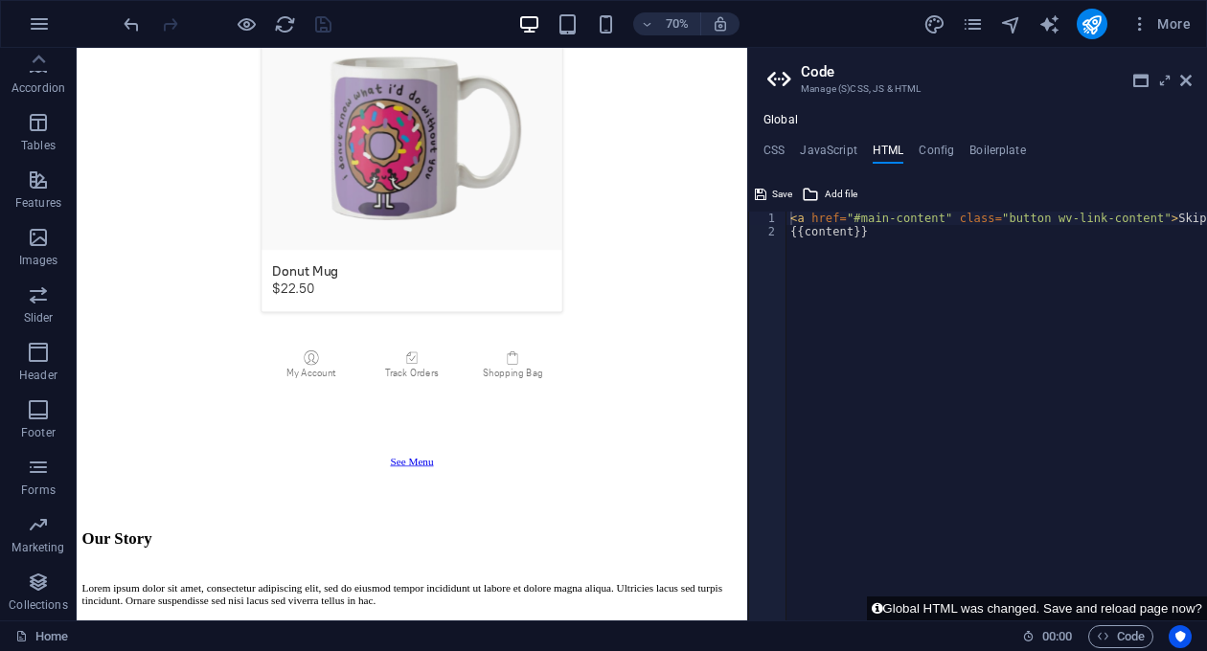
type textarea "{{content}}"
click at [873, 241] on div "< a href = "#main-content" class = "button wv-link-content" > Skip to main cont…" at bounding box center [1044, 429] width 517 height 435
click at [1118, 606] on button "Global HTML was changed. Save and reload page now?" at bounding box center [1037, 609] width 340 height 24
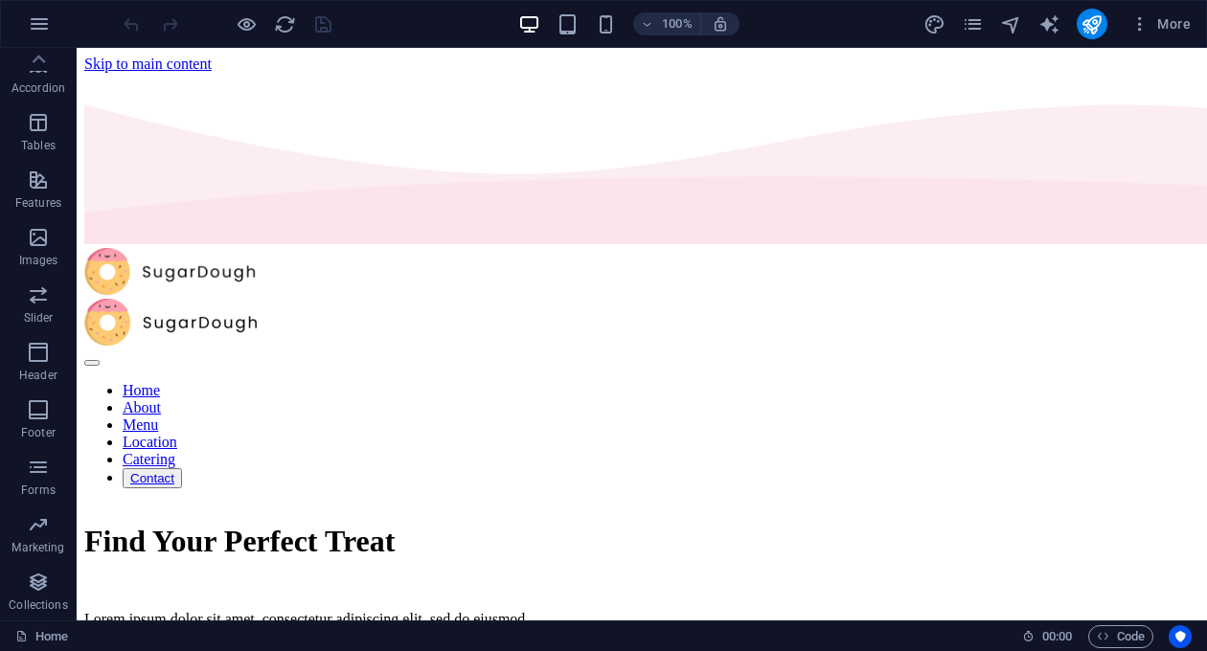
scroll to position [0, 0]
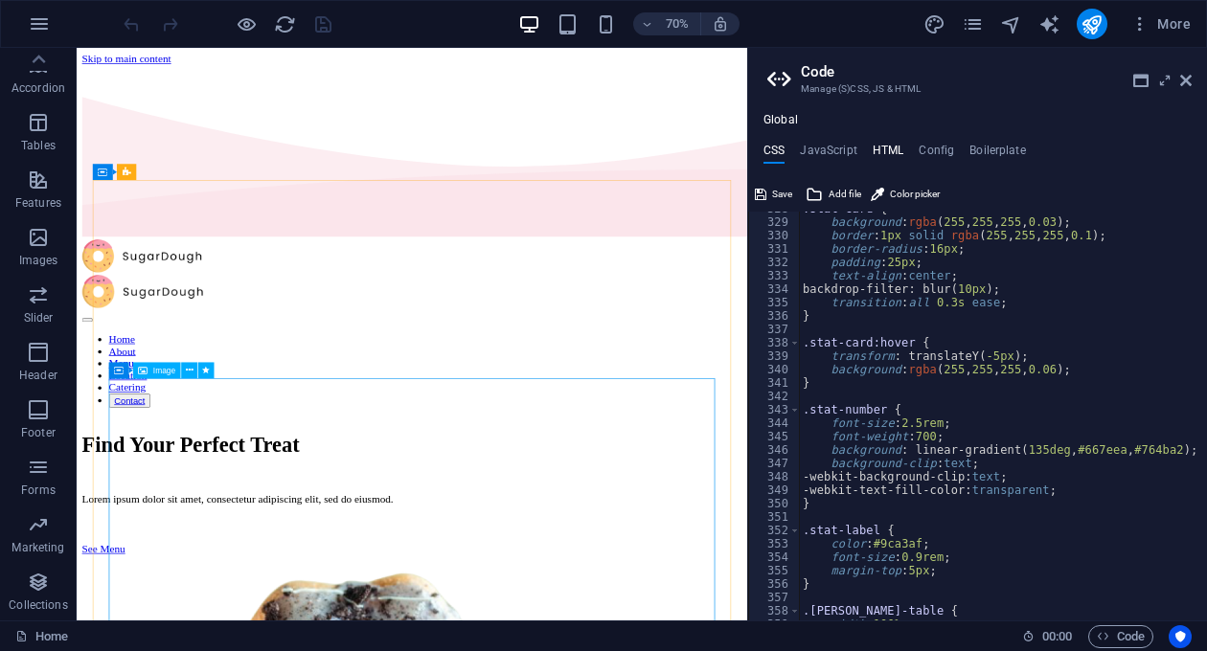
click at [879, 155] on h4 "HTML" at bounding box center [888, 154] width 32 height 21
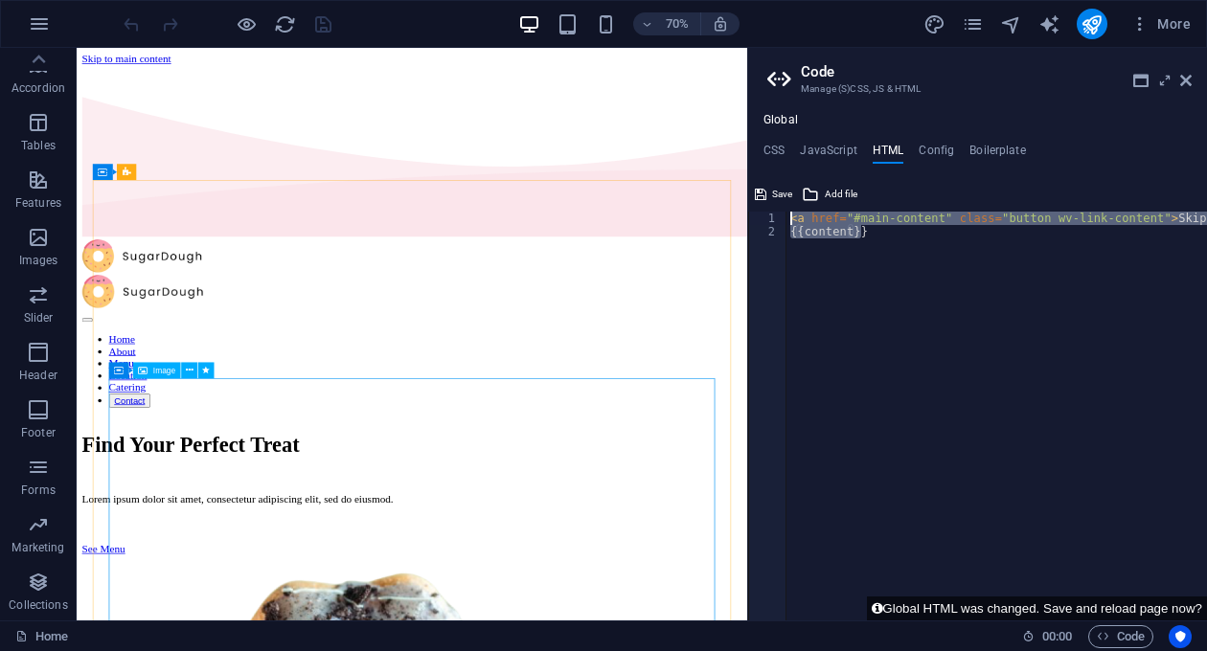
drag, startPoint x: 895, startPoint y: 283, endPoint x: 763, endPoint y: 200, distance: 156.2
click at [786, 212] on div "< a href = "#main-content" class = "button wv-link-content" > Skip to main cont…" at bounding box center [996, 416] width 420 height 409
type textarea "<a href="#main-content" class="button wv-link-content">Skip to main content</a>…"
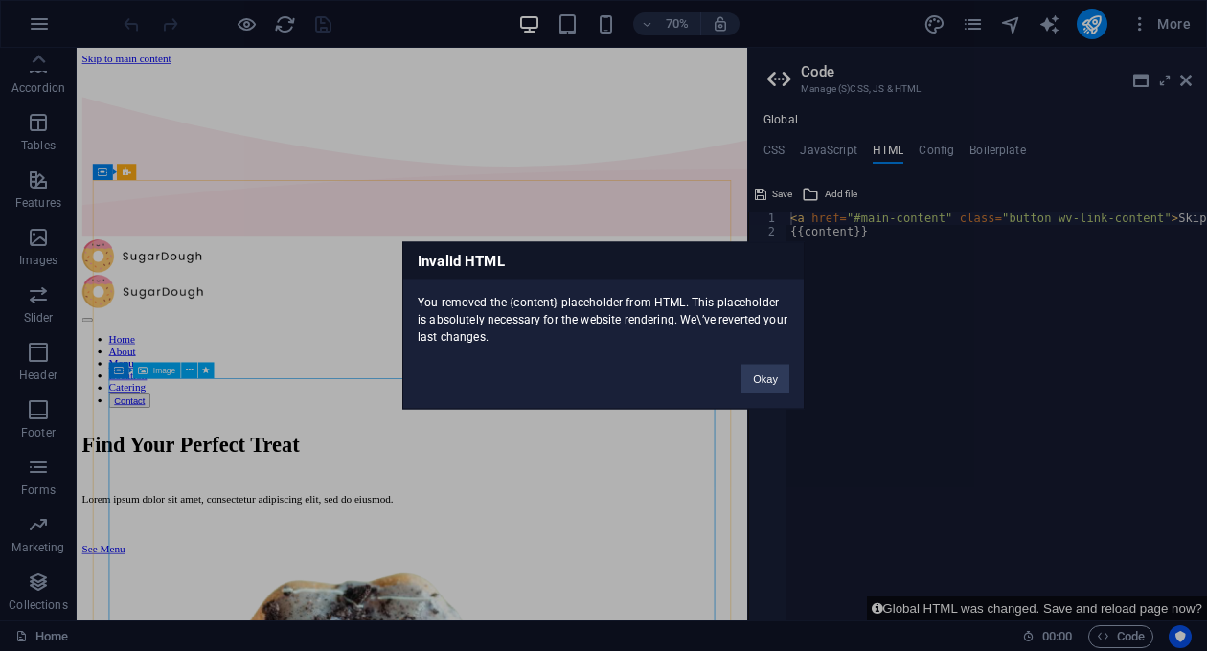
click at [994, 311] on div "Invalid HTML You removed the {content} placeholder from HTML. This placeholder …" at bounding box center [603, 325] width 1207 height 651
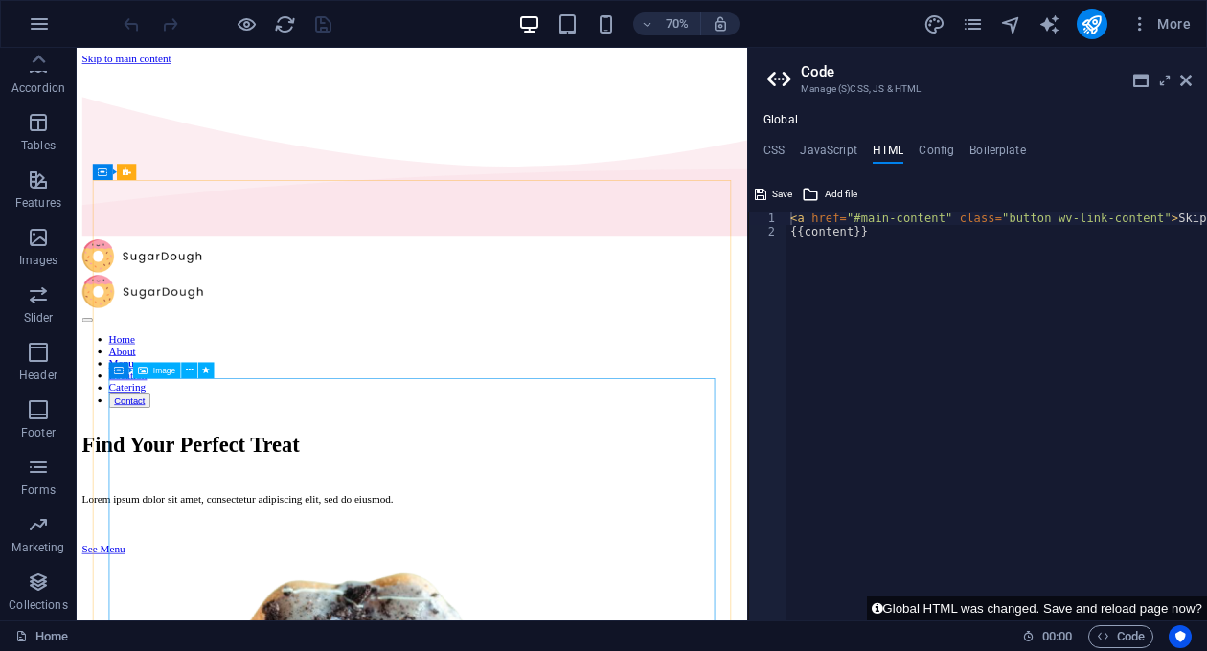
type textarea "{{content}}"
click at [927, 283] on div "< a href = "#main-content" class = "button wv-link-content" > Skip to main cont…" at bounding box center [1044, 429] width 517 height 435
paste textarea "<a href="#main-content" class="button wv-link-content">Skip to main content</a>"
type textarea "<a href="#main-content" class="button wv-link-content">Skip to main content</a>"
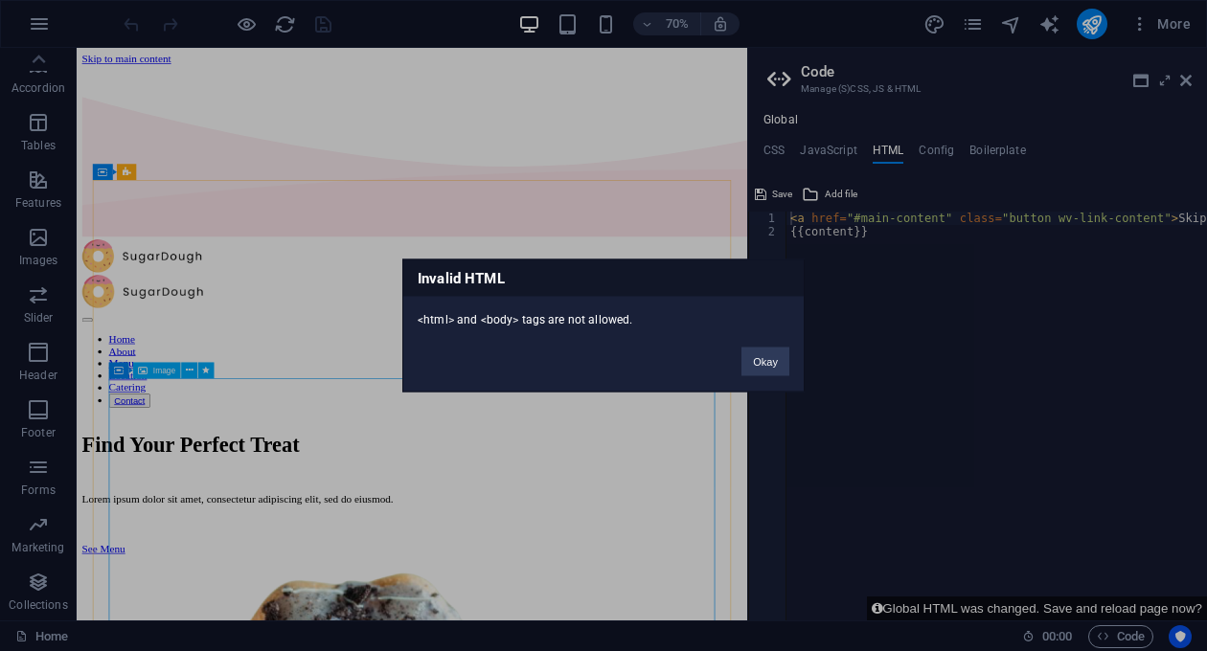
drag, startPoint x: 415, startPoint y: 318, endPoint x: 641, endPoint y: 324, distance: 226.1
click at [641, 324] on div "<html> and <body> tags are not allowed." at bounding box center [603, 313] width 400 height 32
copy div "<html> and <body> tags are not allowed."
click at [765, 360] on button "Okay" at bounding box center [765, 362] width 48 height 29
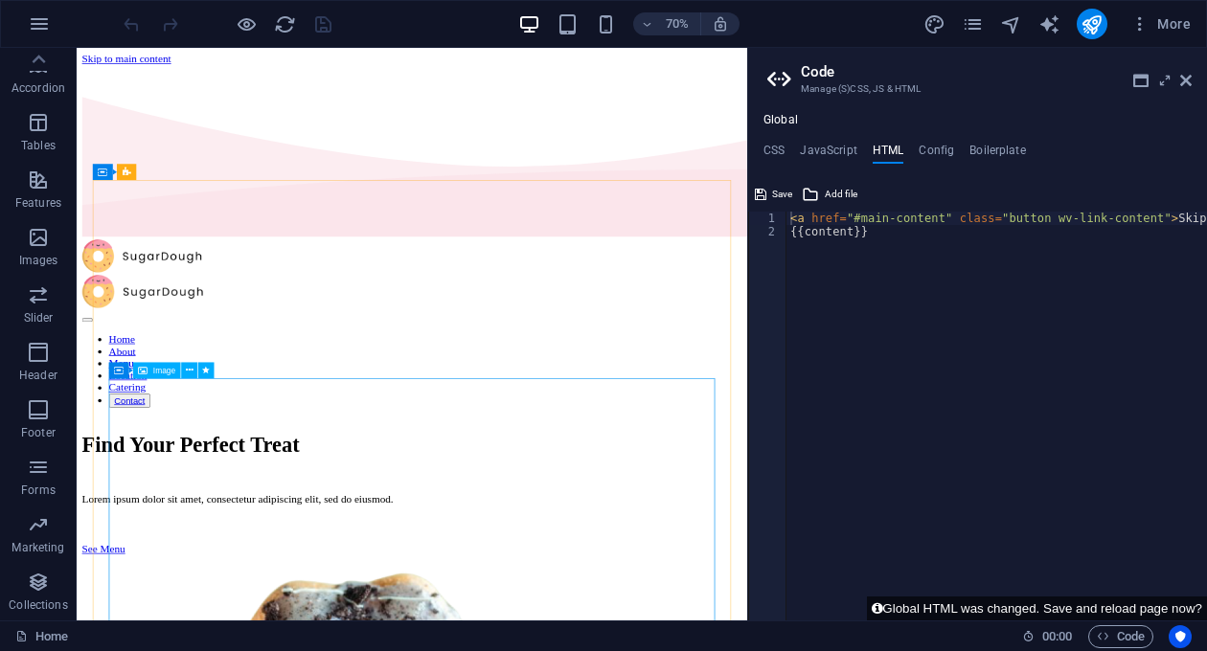
click at [866, 241] on div "< a href = "#main-content" class = "button wv-link-content" > Skip to main cont…" at bounding box center [1044, 429] width 517 height 435
drag, startPoint x: 1196, startPoint y: 221, endPoint x: 1207, endPoint y: 229, distance: 13.0
click at [1206, 229] on div "< a href = "#main-content" class = "button wv-link-content" > Skip to main cont…" at bounding box center [1036, 429] width 517 height 435
click at [1065, 244] on div "< a href = "#main-content" class = "button wv-link-content" > Skip to main cont…" at bounding box center [996, 416] width 420 height 409
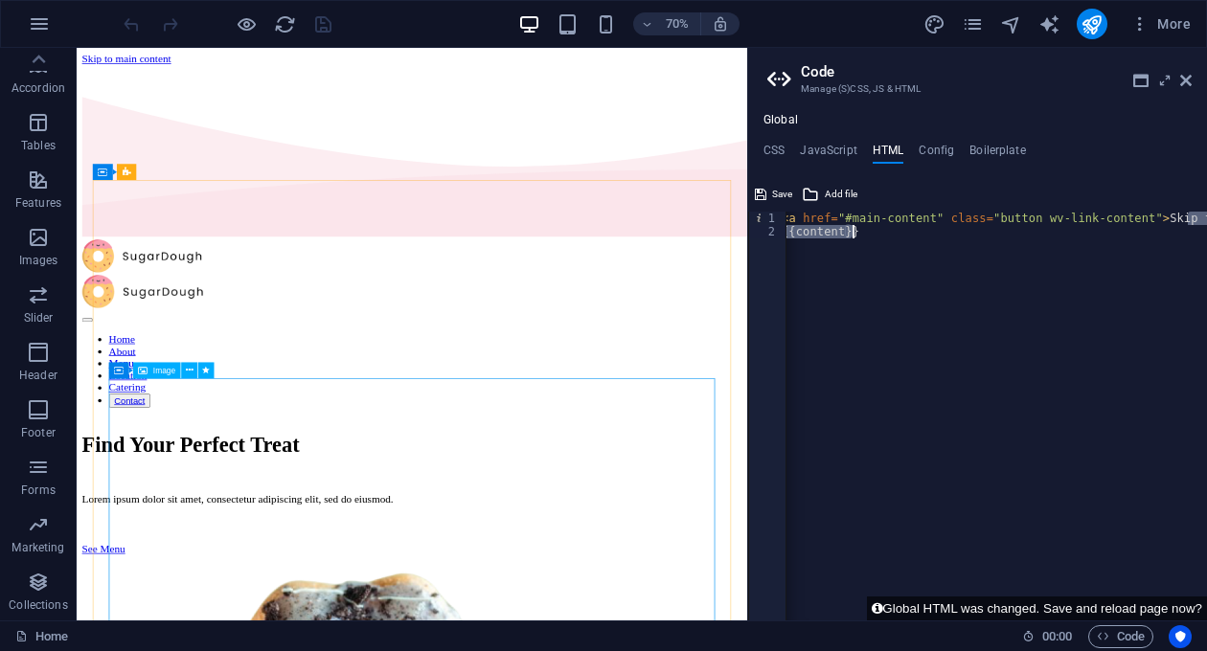
type textarea "{{content}}"
paste textarea "</div>"
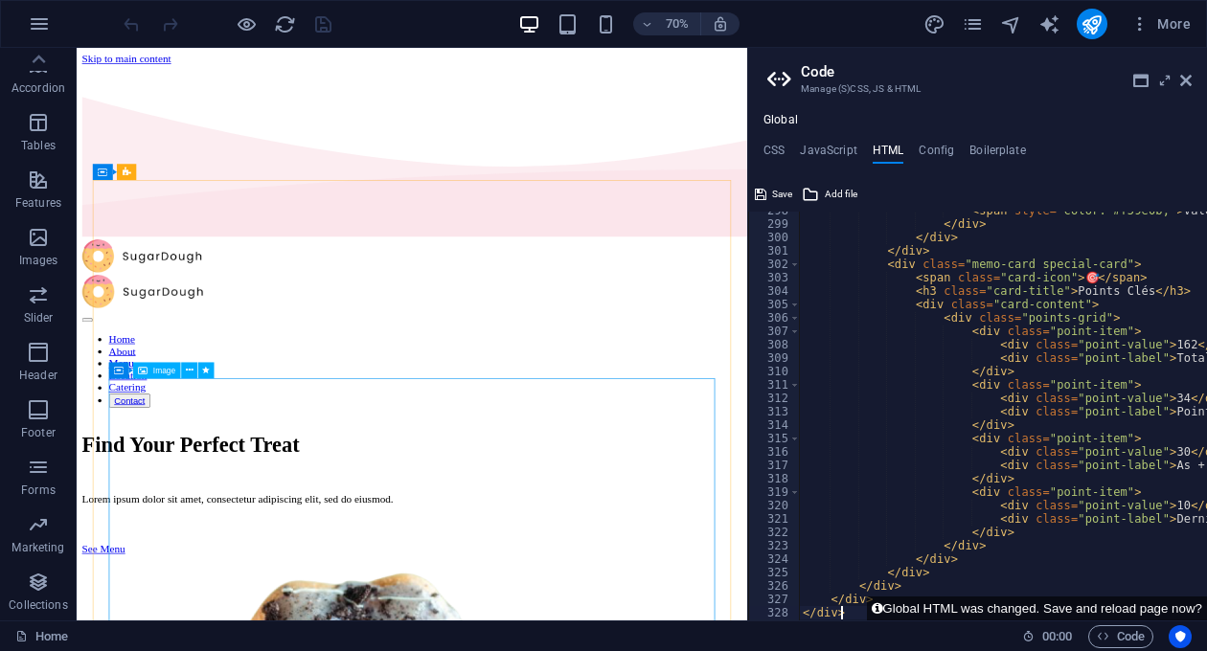
scroll to position [3990, 0]
type textarea "</div>"
click at [783, 192] on span "Save" at bounding box center [782, 194] width 20 height 23
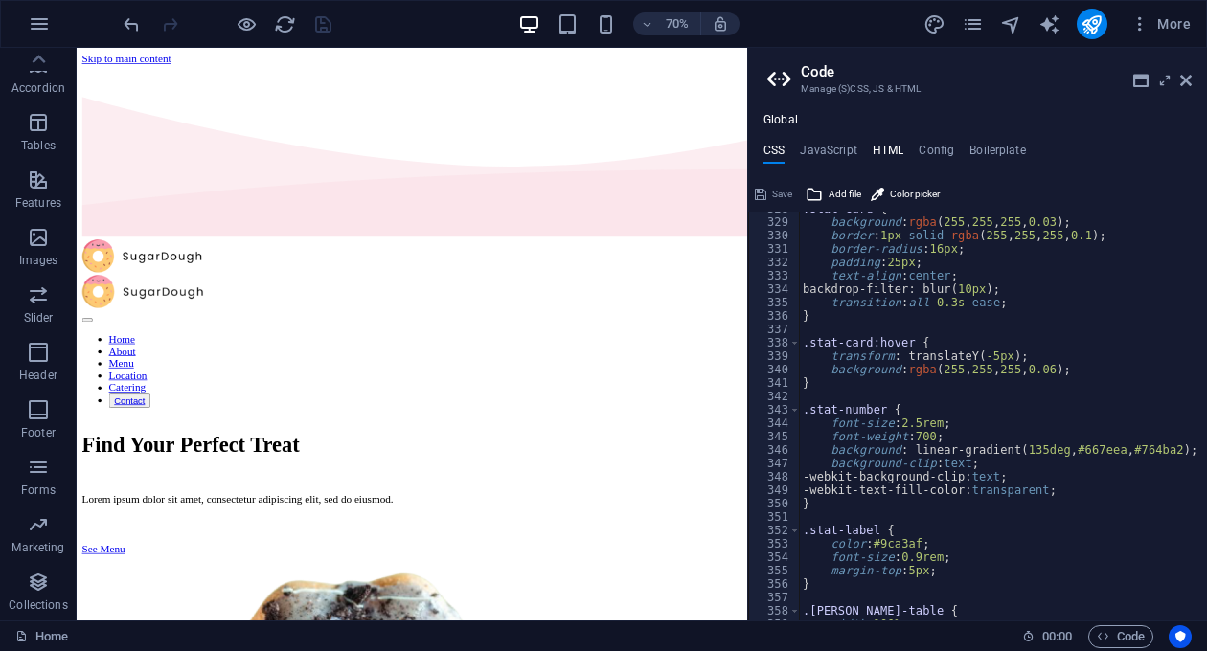
click at [881, 146] on h4 "HTML" at bounding box center [888, 154] width 32 height 21
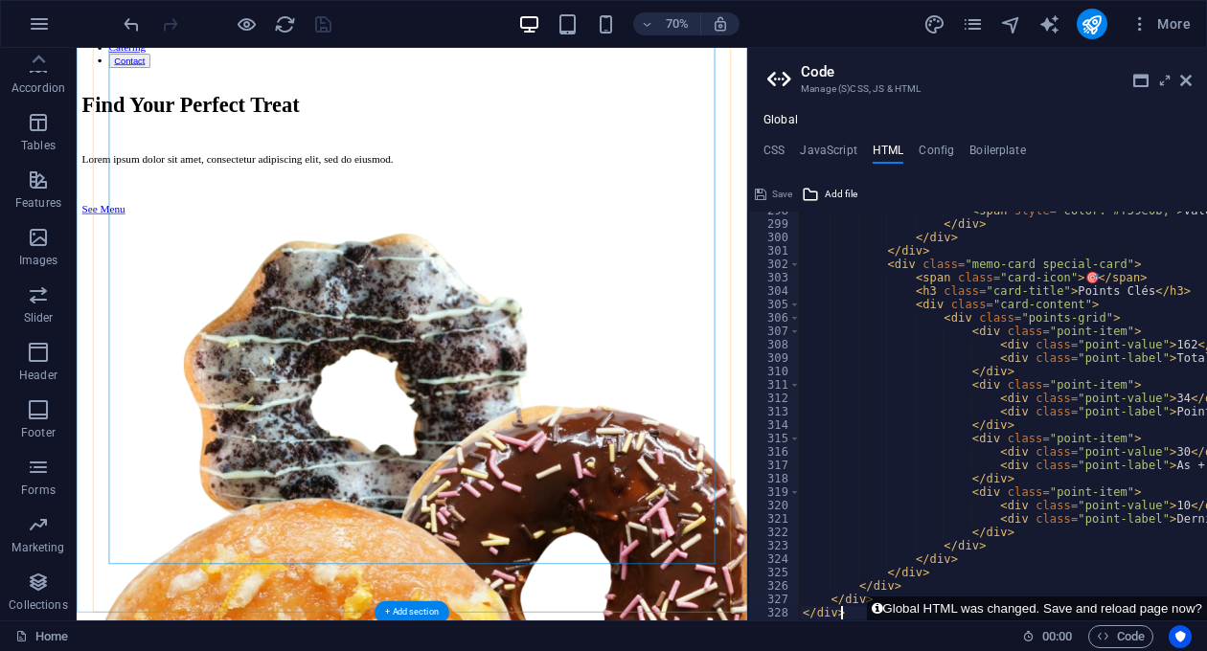
scroll to position [723, 0]
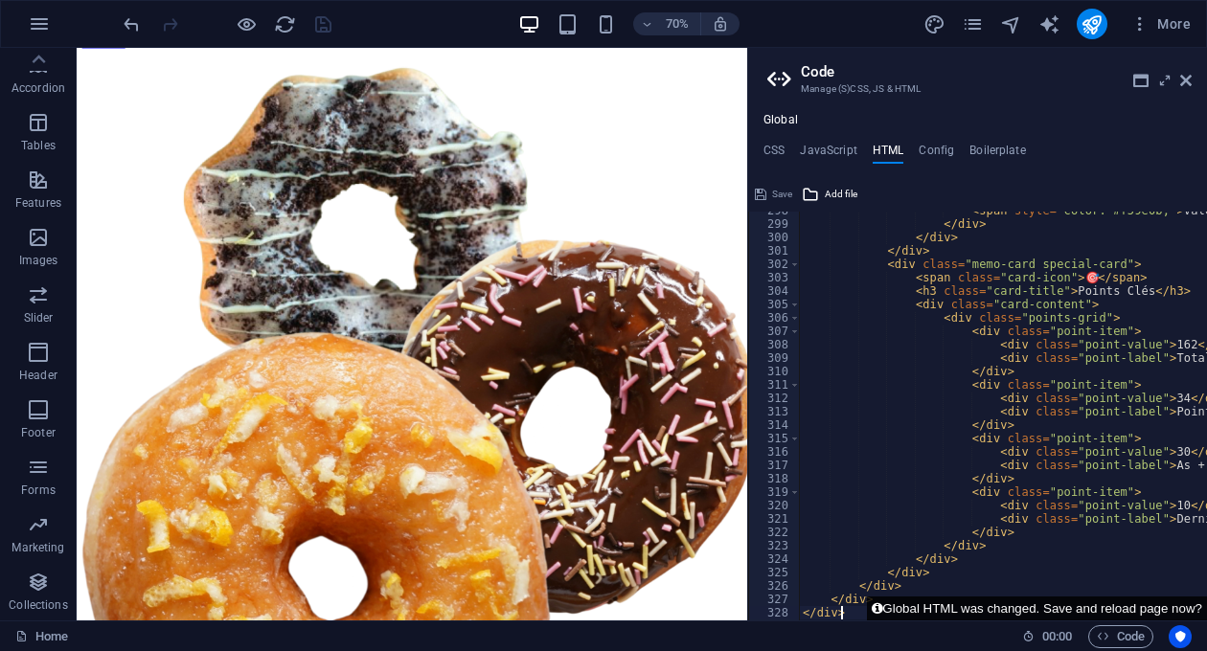
click at [1138, 608] on button "Global HTML was changed. Save and reload page now?" at bounding box center [1037, 609] width 340 height 24
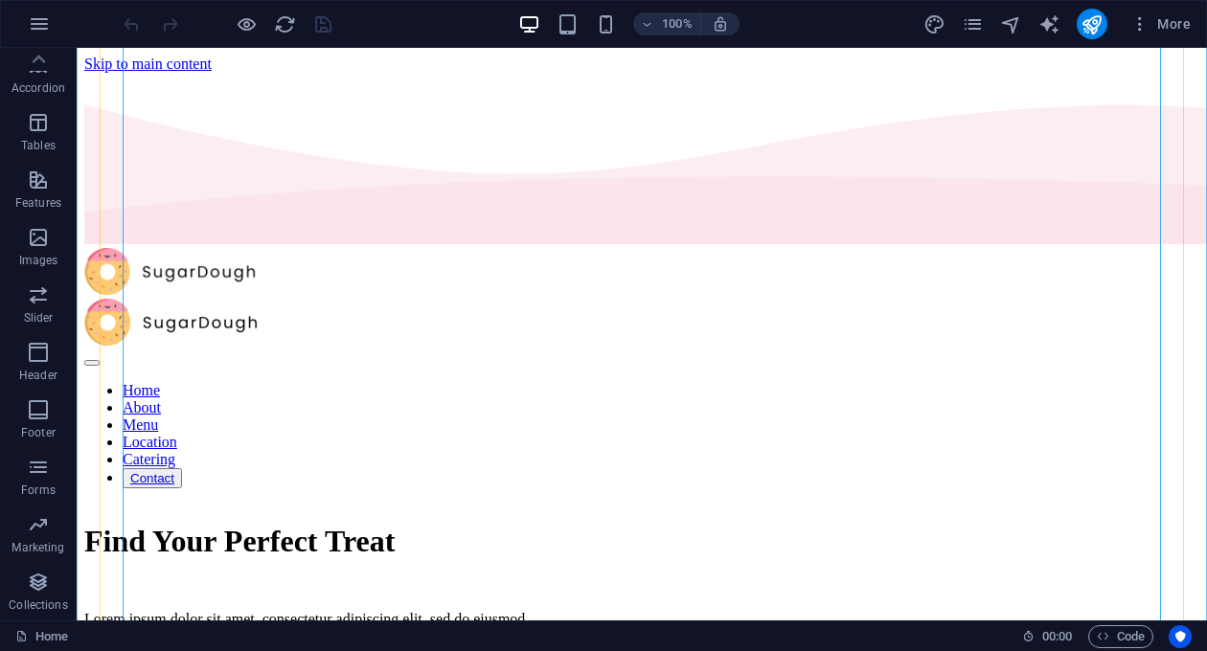
scroll to position [0, 0]
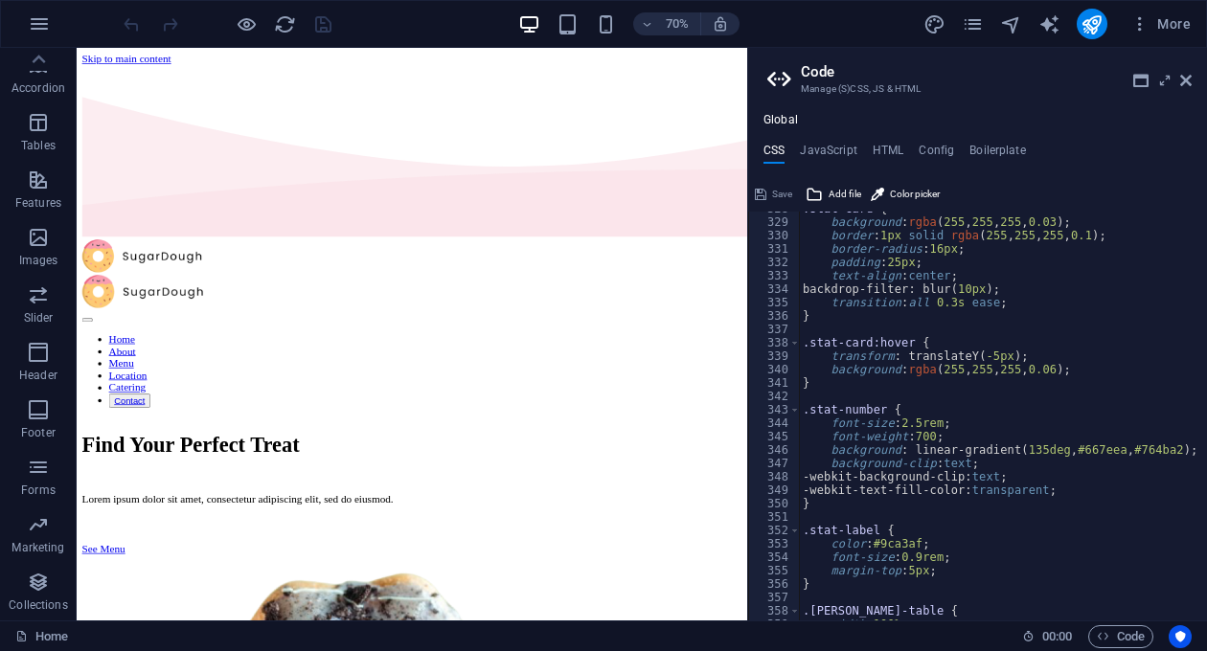
click at [894, 144] on div "Global CSS JavaScript HTML Config Boilerplate } 328 329 330 331 332 333 334 335…" at bounding box center [977, 367] width 459 height 508
click at [892, 149] on h4 "HTML" at bounding box center [888, 154] width 32 height 21
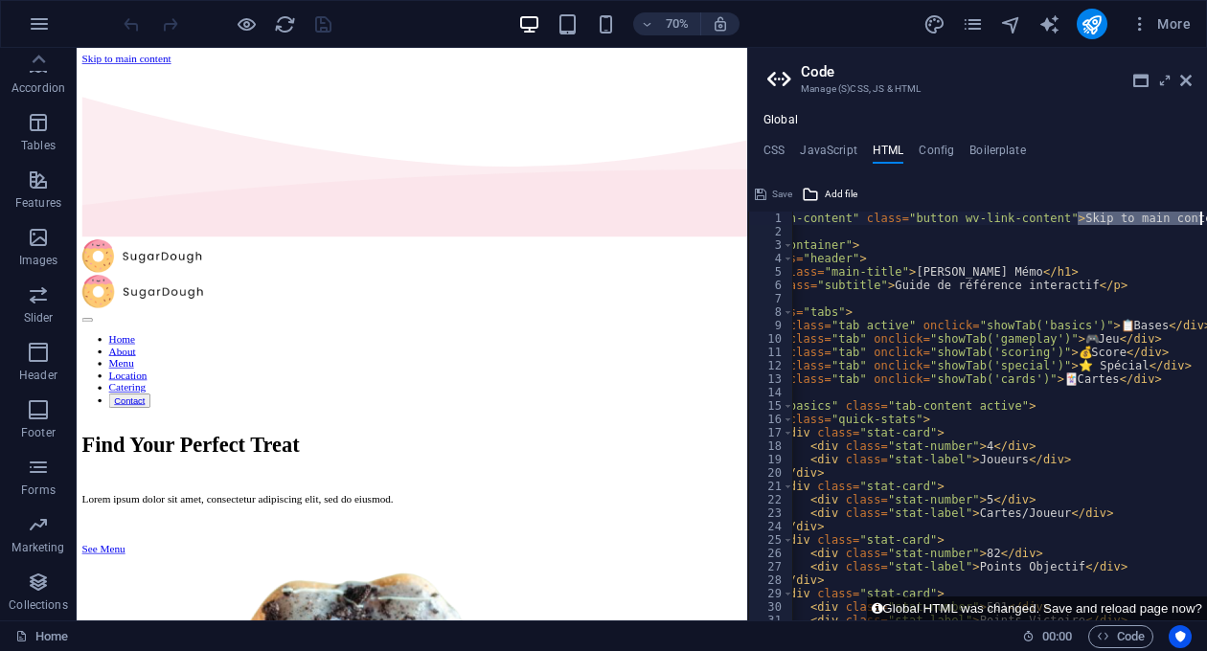
scroll to position [0, 105]
drag, startPoint x: 1181, startPoint y: 215, endPoint x: 1207, endPoint y: 216, distance: 25.9
click at [1206, 216] on div "< a href = "#main-content" class = "button wv-link-content" > Skip to main cont…" at bounding box center [1142, 429] width 911 height 435
click at [987, 257] on div "< a href = "#main-content" class = "button wv-link-content" > Skip to main cont…" at bounding box center [1142, 429] width 911 height 435
type textarea "<div class="header">"
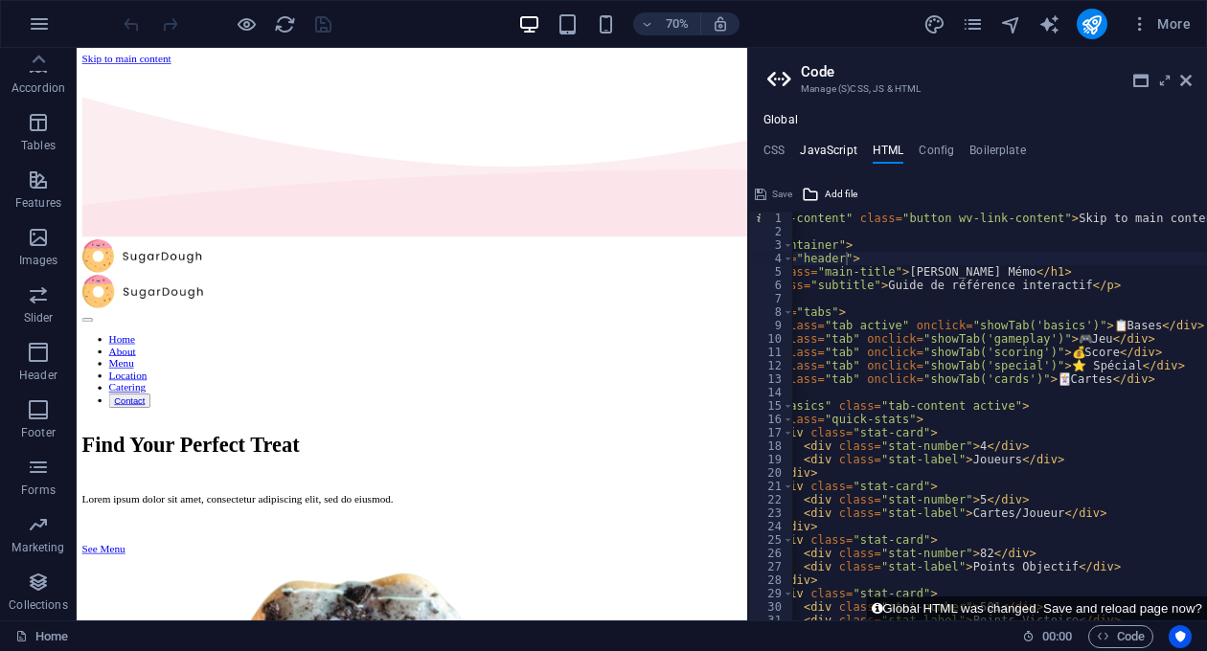
click at [819, 149] on h4 "JavaScript" at bounding box center [828, 154] width 57 height 21
type textarea "/* JS for preset "Menu V2" */"
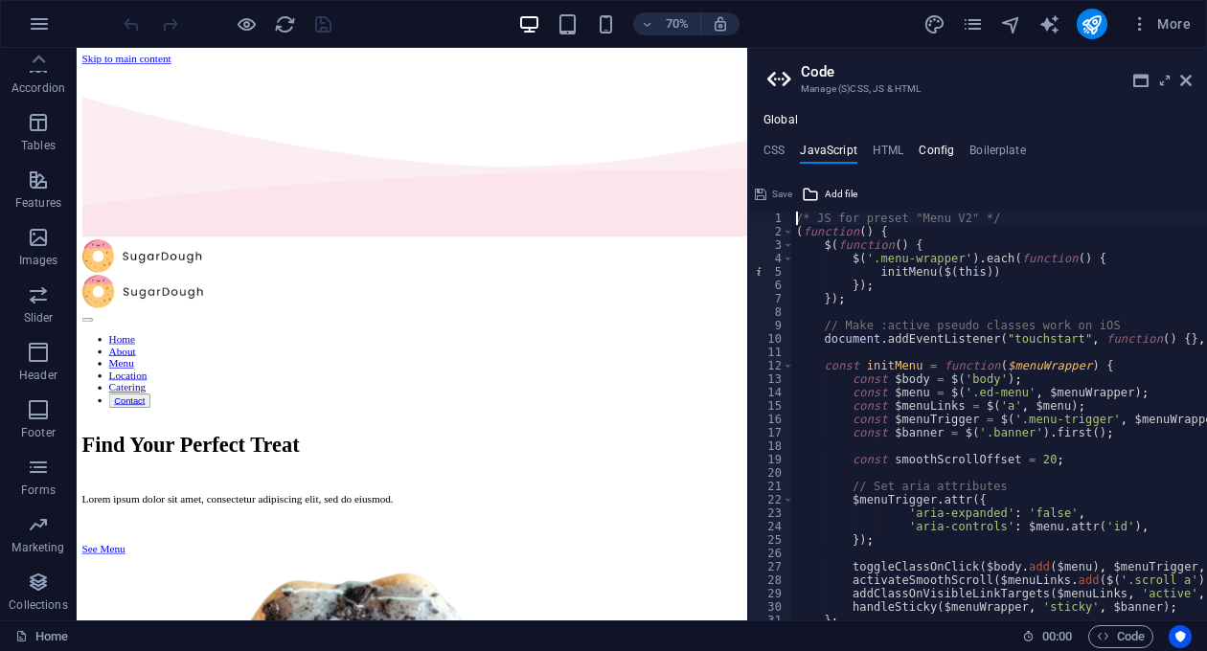
click at [943, 157] on h4 "Config" at bounding box center [935, 154] width 35 height 21
type textarea "$color-background: #fff6f2;"
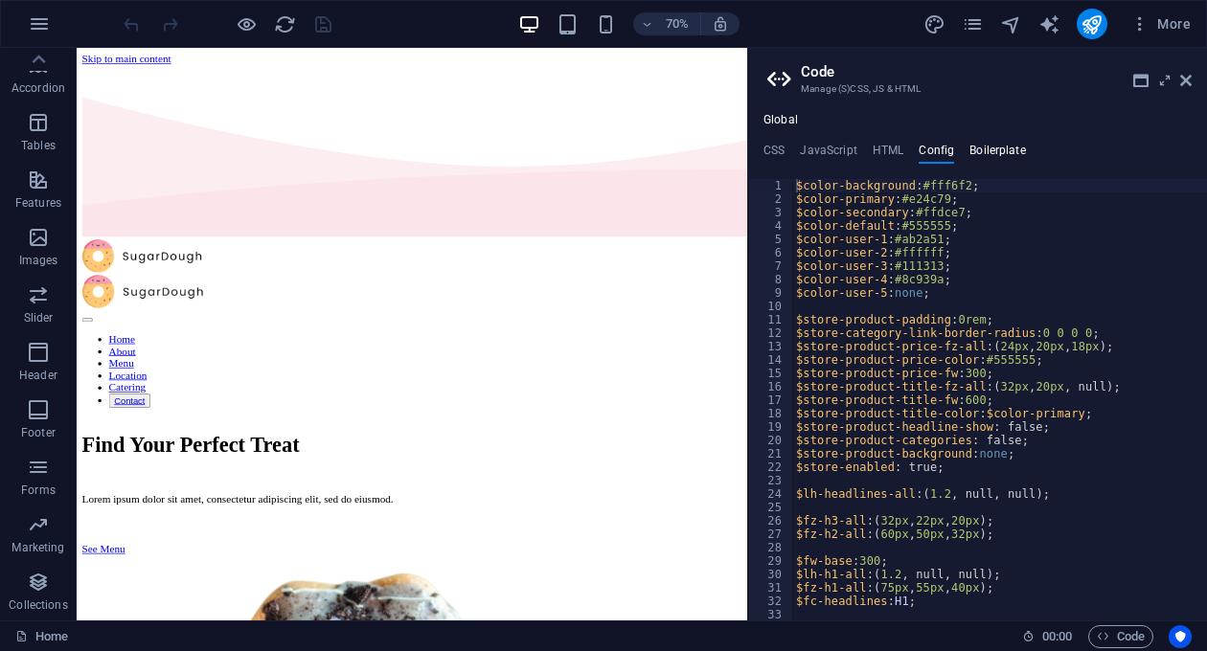
click at [1004, 157] on h4 "Boilerplate" at bounding box center [997, 154] width 57 height 21
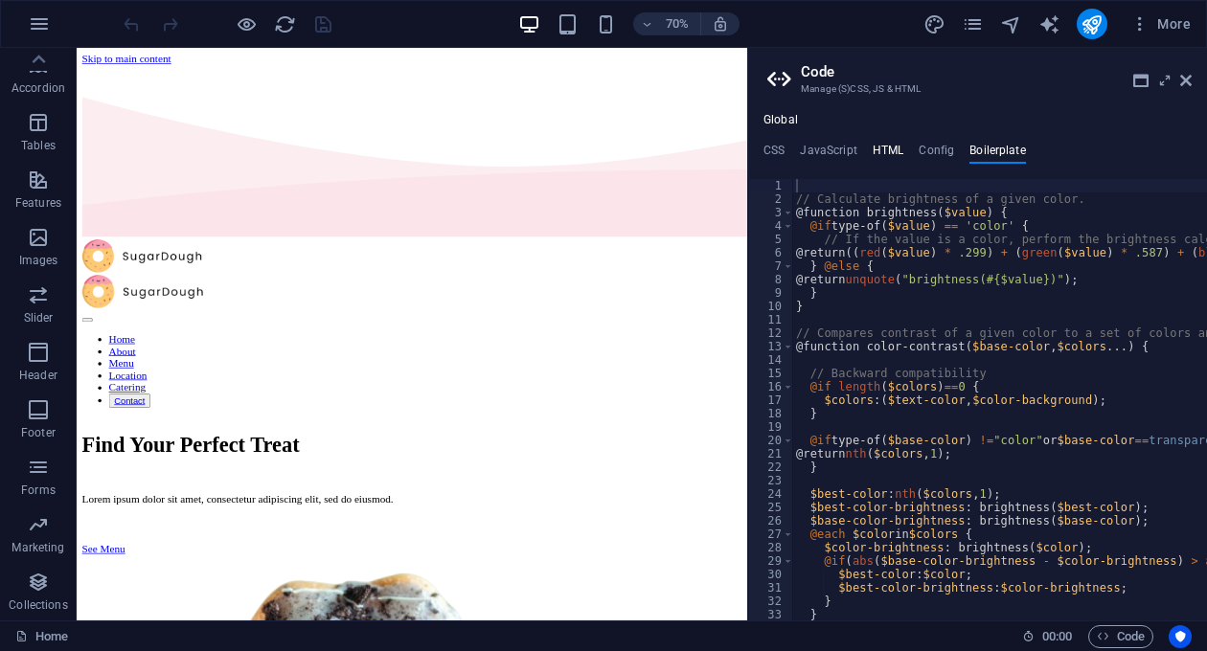
click at [876, 158] on h4 "HTML" at bounding box center [888, 154] width 32 height 21
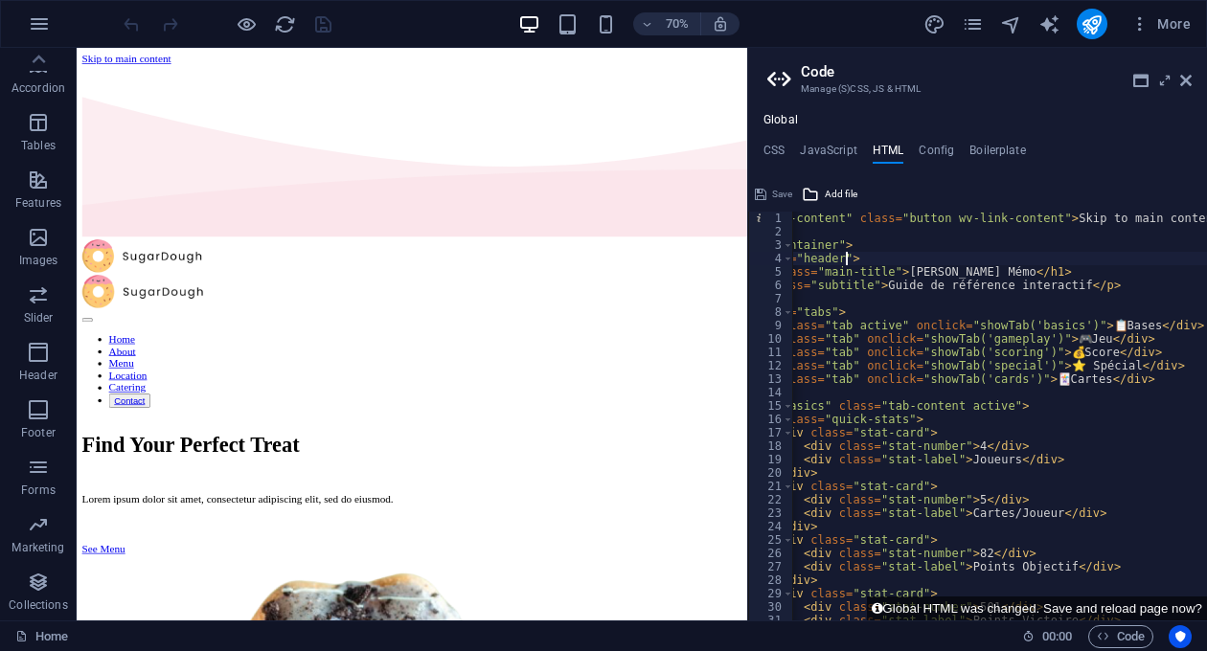
scroll to position [1034, 0]
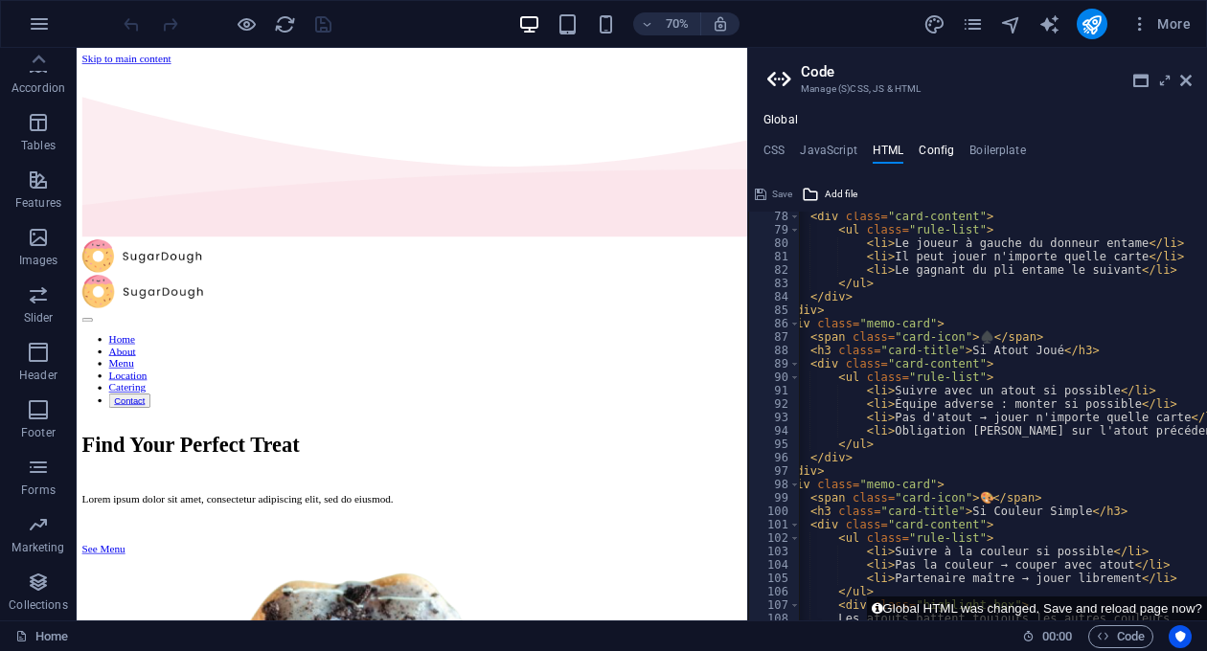
click at [936, 152] on h4 "Config" at bounding box center [935, 154] width 35 height 21
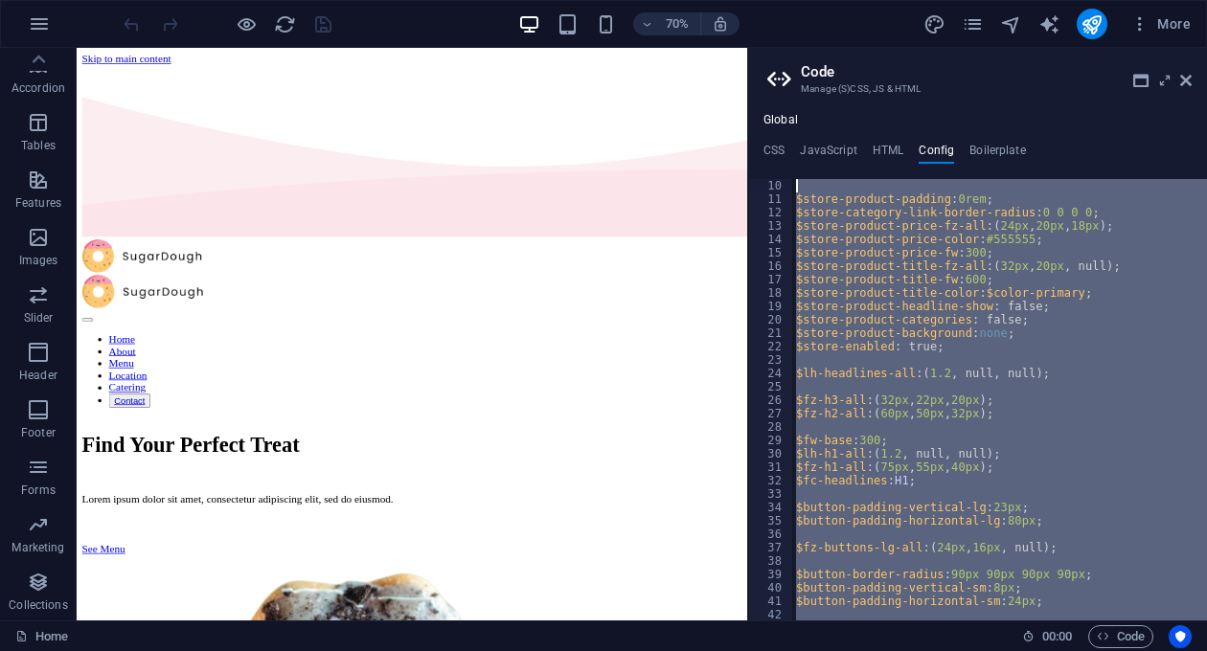
scroll to position [0, 0]
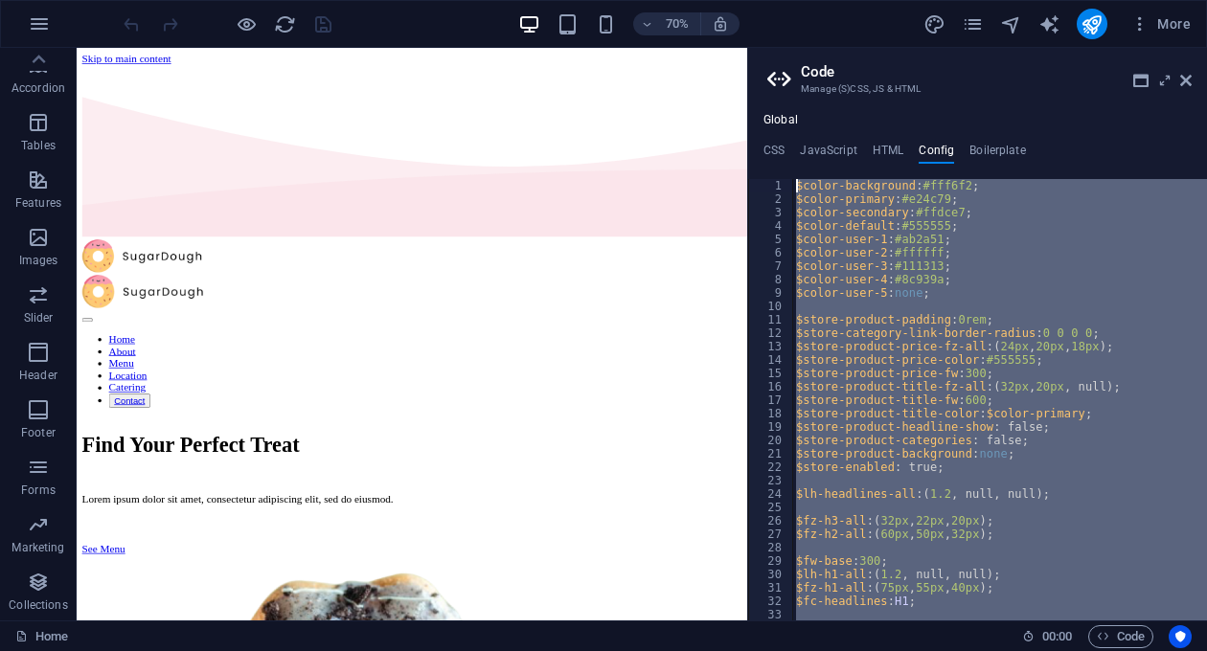
drag, startPoint x: 909, startPoint y: 614, endPoint x: 800, endPoint y: 124, distance: 502.4
click at [800, 179] on div "$color-background : #fff6f2 ; $color-primary : #e24c79 ; $color-secondary : #ff…" at bounding box center [999, 400] width 415 height 442
click at [921, 444] on div "$color-background : #fff6f2 ; $color-primary : #e24c79 ; $color-secondary : #ff…" at bounding box center [999, 400] width 415 height 442
type textarea "$store-product-categories: false;"
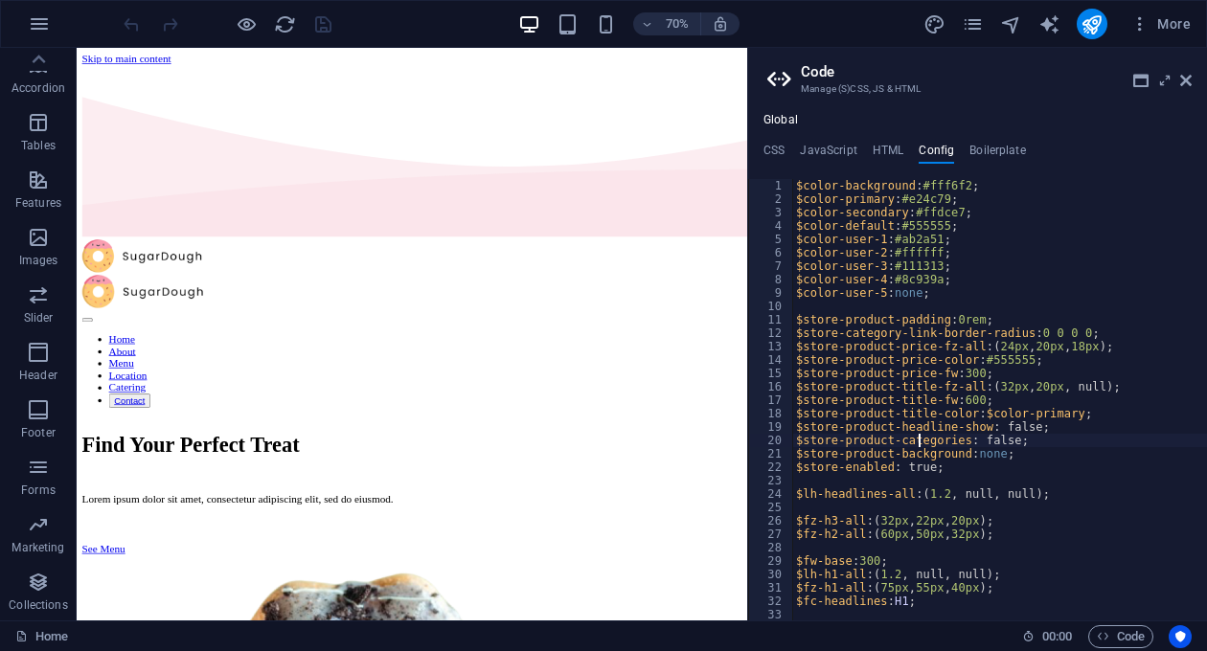
click at [966, 478] on div "$color-background : #fff6f2 ; $color-primary : #e24c79 ; $color-secondary : #ff…" at bounding box center [999, 412] width 415 height 467
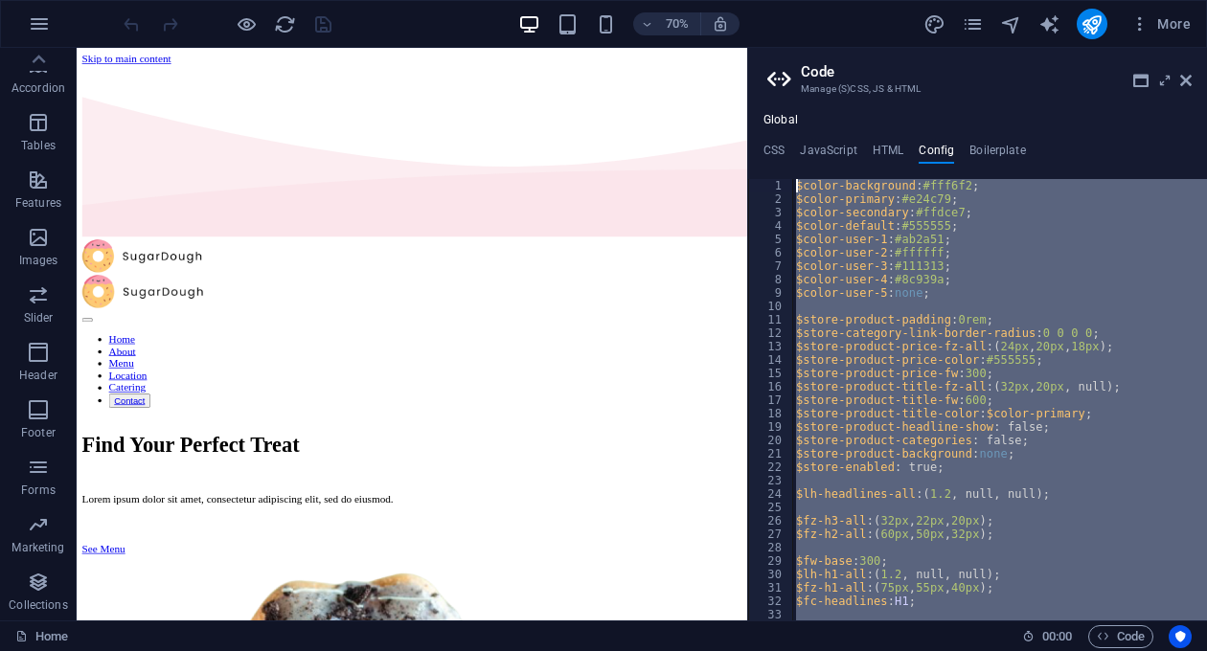
drag, startPoint x: 920, startPoint y: 619, endPoint x: 796, endPoint y: 72, distance: 560.8
click at [796, 179] on div "$color-background : #fff6f2 ; $color-primary : #e24c79 ; $color-secondary : #ff…" at bounding box center [999, 400] width 415 height 442
type textarea "$color-background: #fff6f2; $color-primary: #e24c79;"
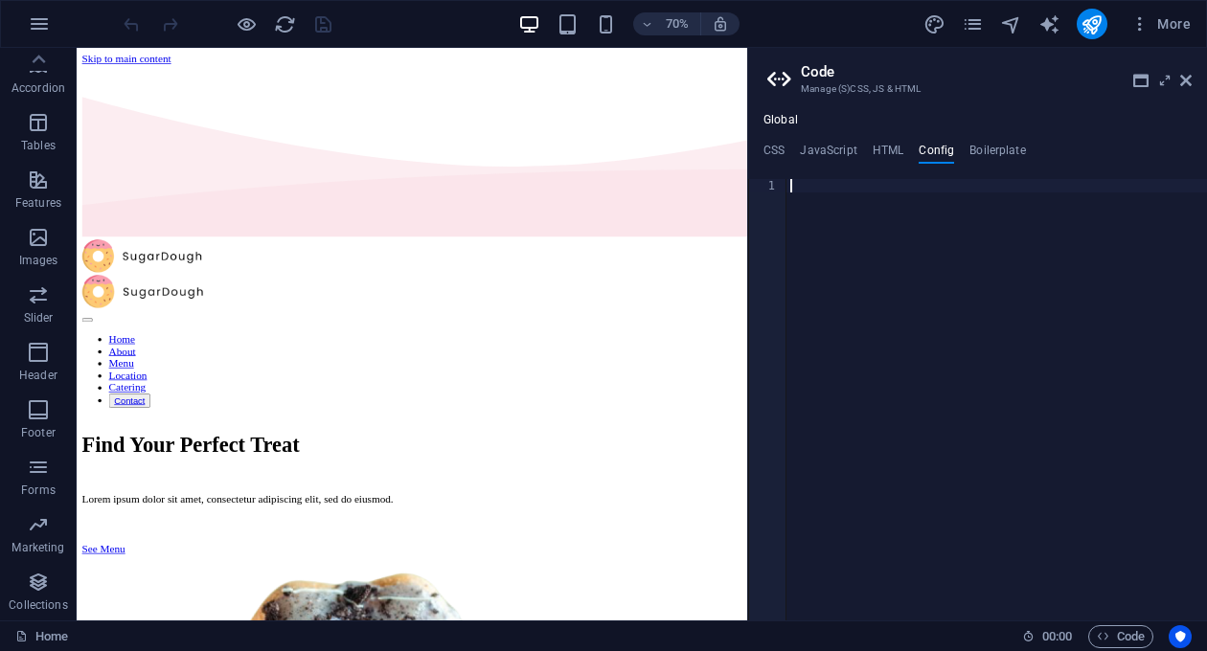
click at [1075, 490] on div at bounding box center [996, 412] width 420 height 467
click at [841, 155] on h4 "JavaScript" at bounding box center [828, 154] width 57 height 21
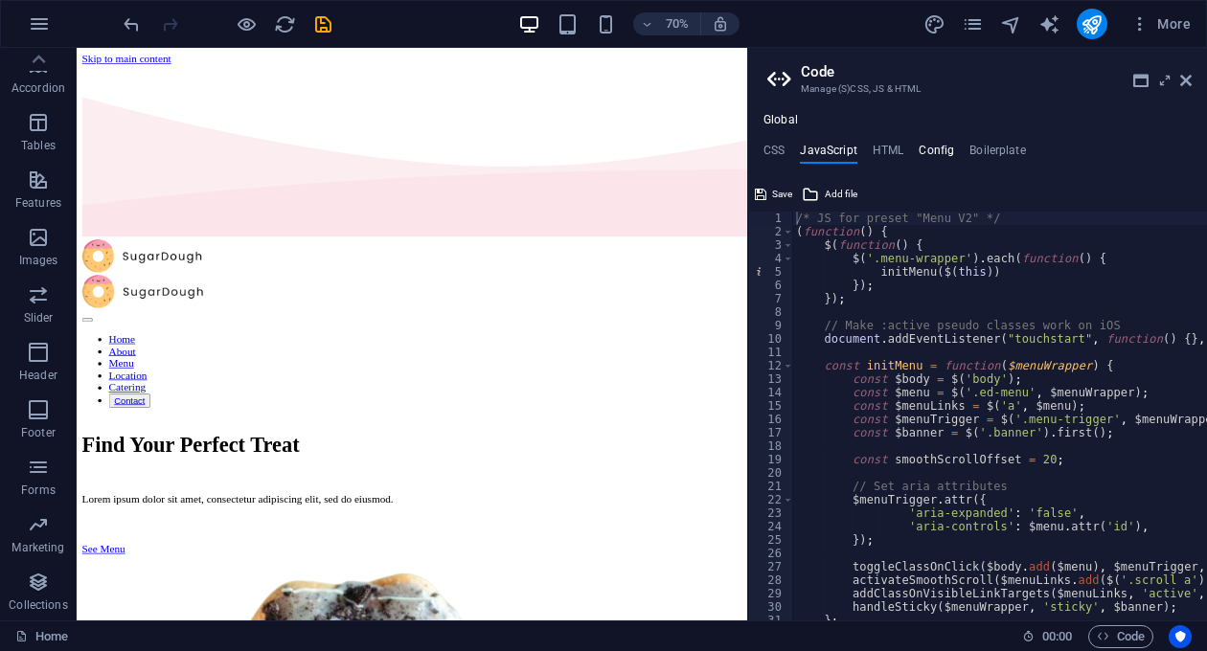
click at [951, 147] on h4 "Config" at bounding box center [935, 154] width 35 height 21
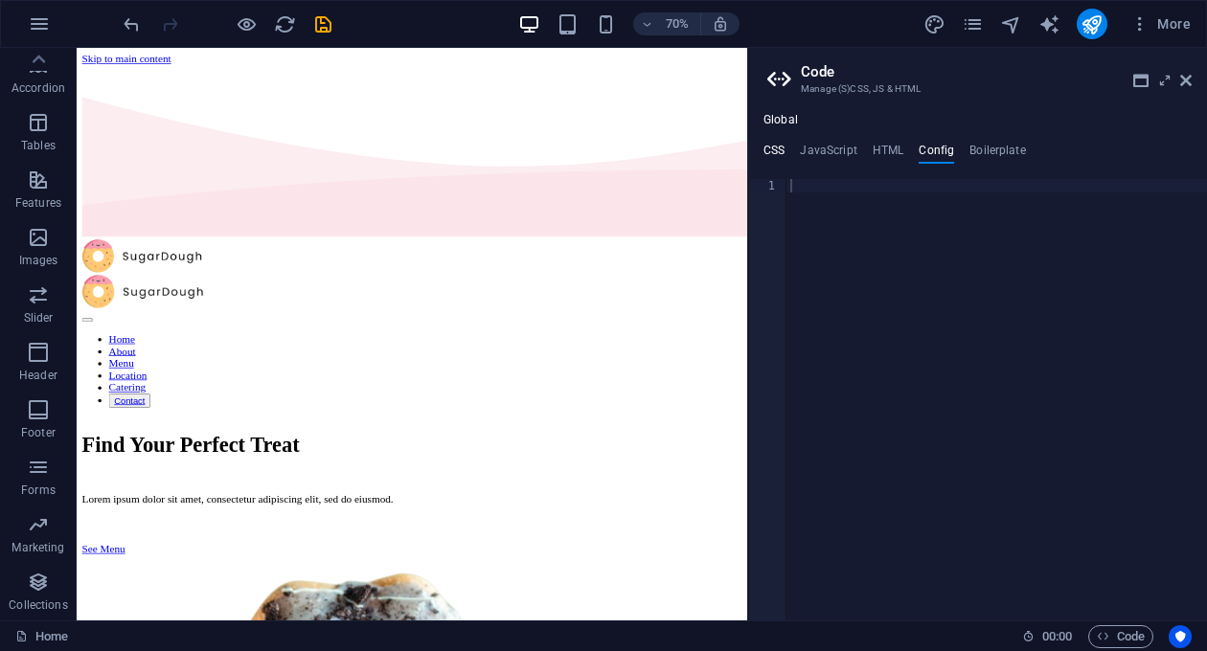
click at [775, 145] on h4 "CSS" at bounding box center [773, 154] width 21 height 21
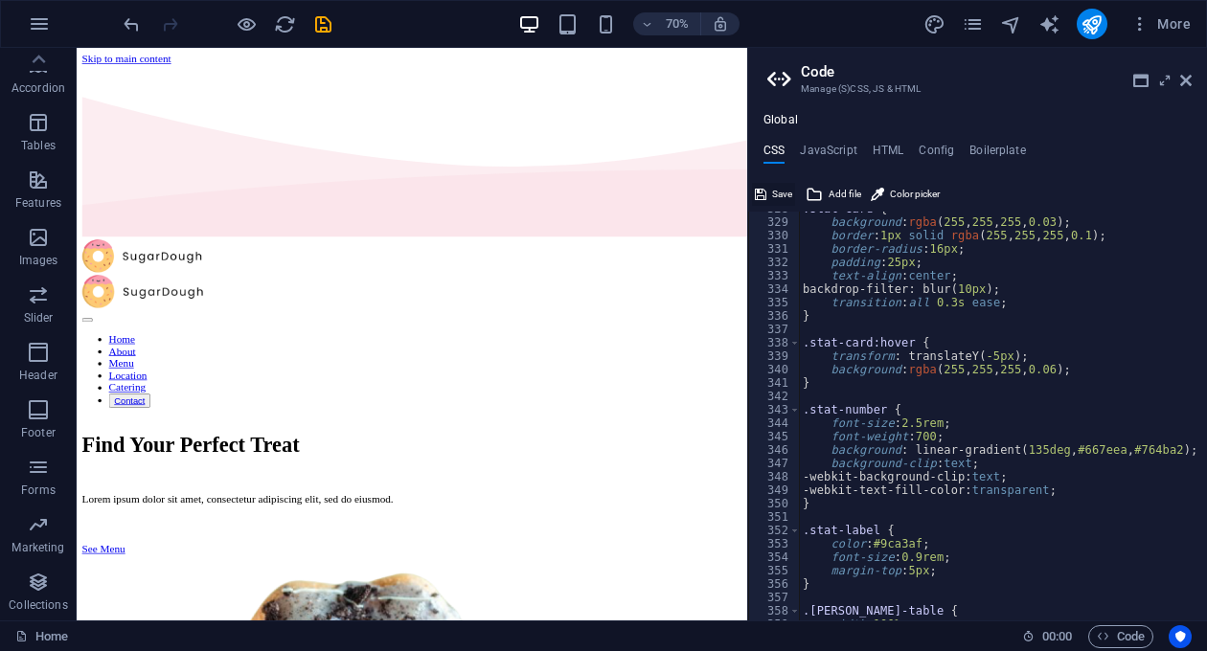
click at [771, 190] on button "Save" at bounding box center [773, 194] width 43 height 23
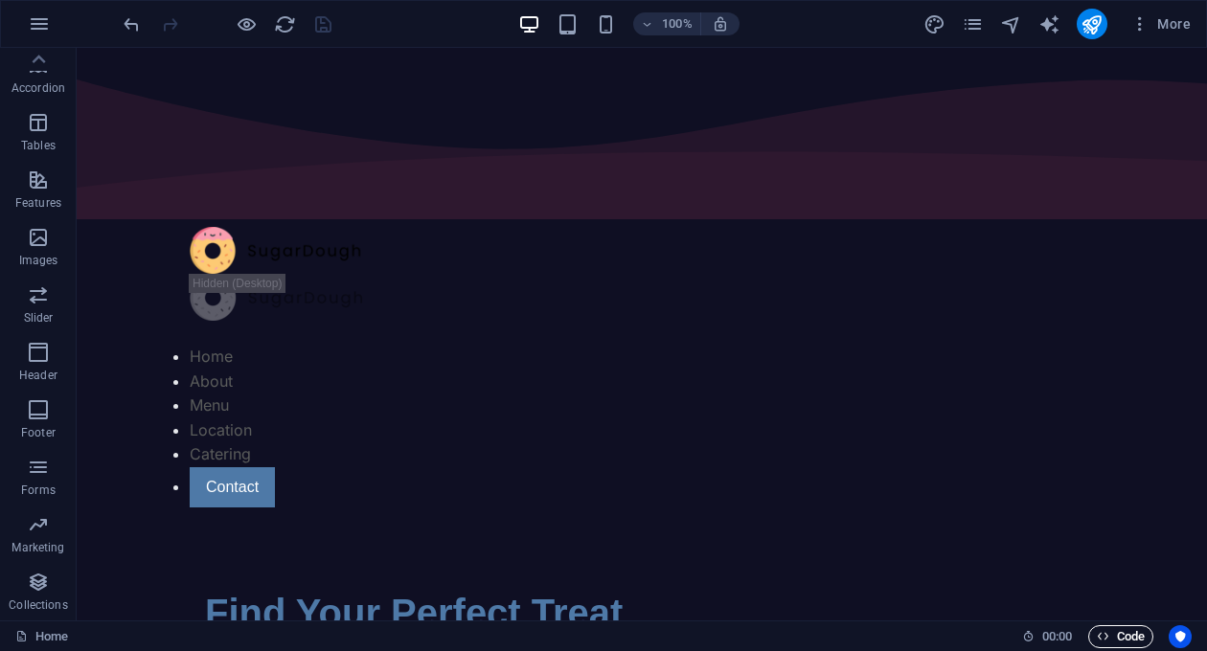
click at [1101, 631] on icon "button" at bounding box center [1103, 636] width 12 height 12
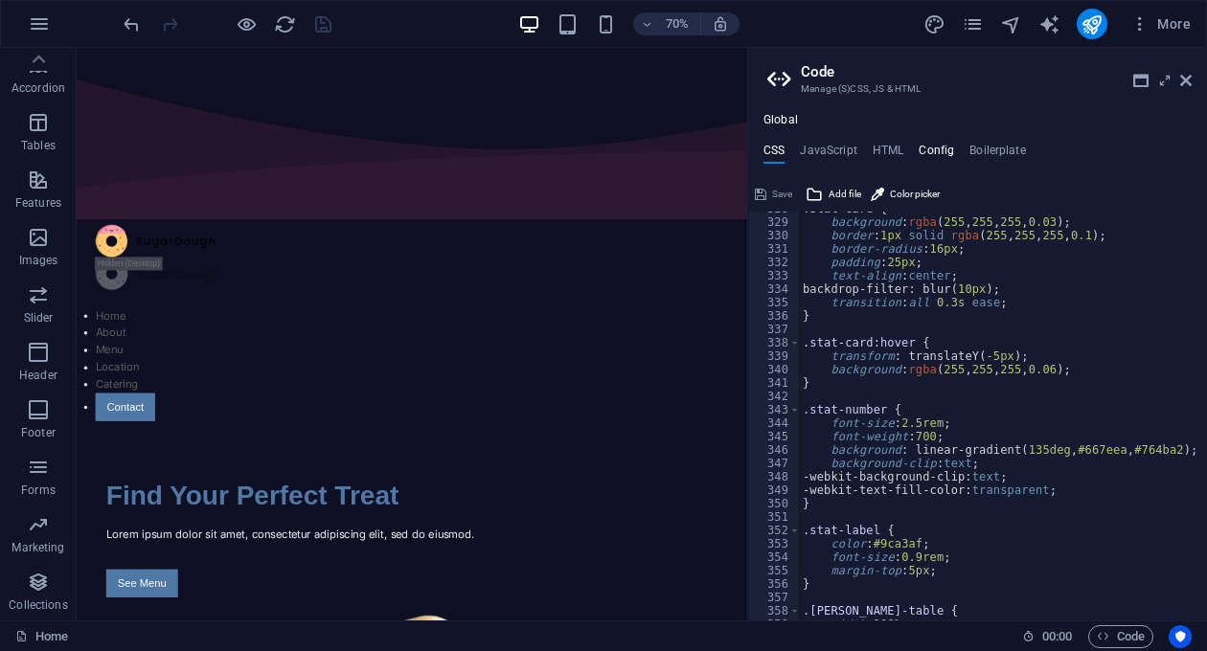
click at [930, 153] on h4 "Config" at bounding box center [935, 154] width 35 height 21
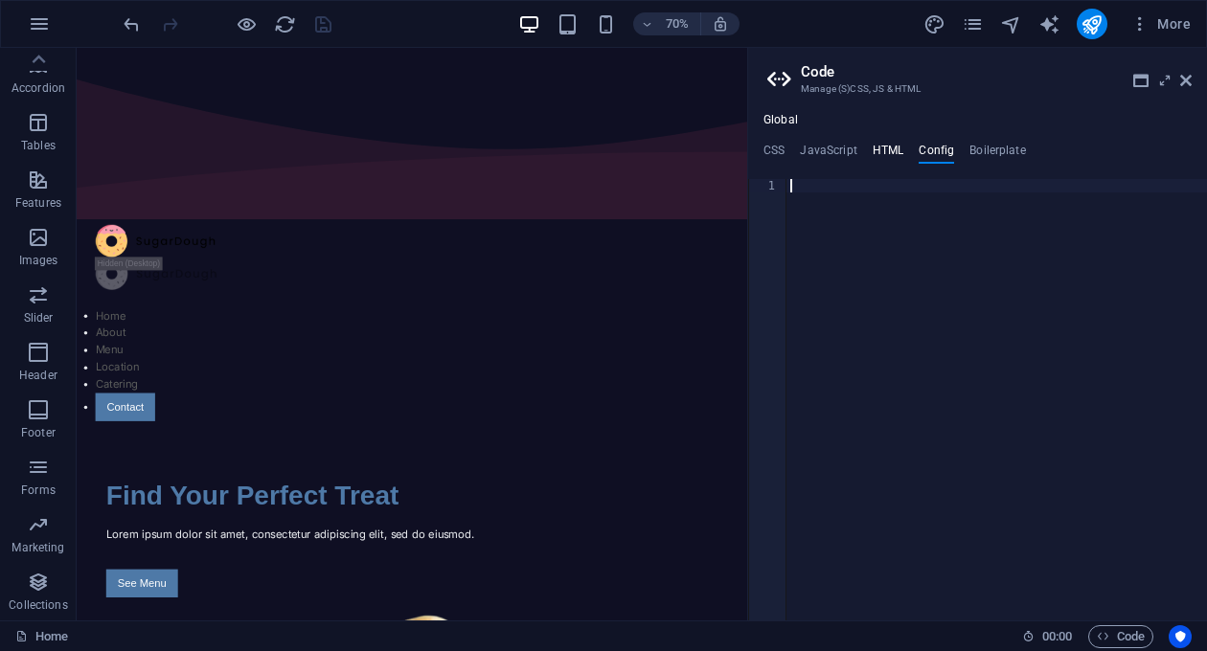
click at [894, 146] on h4 "HTML" at bounding box center [888, 154] width 32 height 21
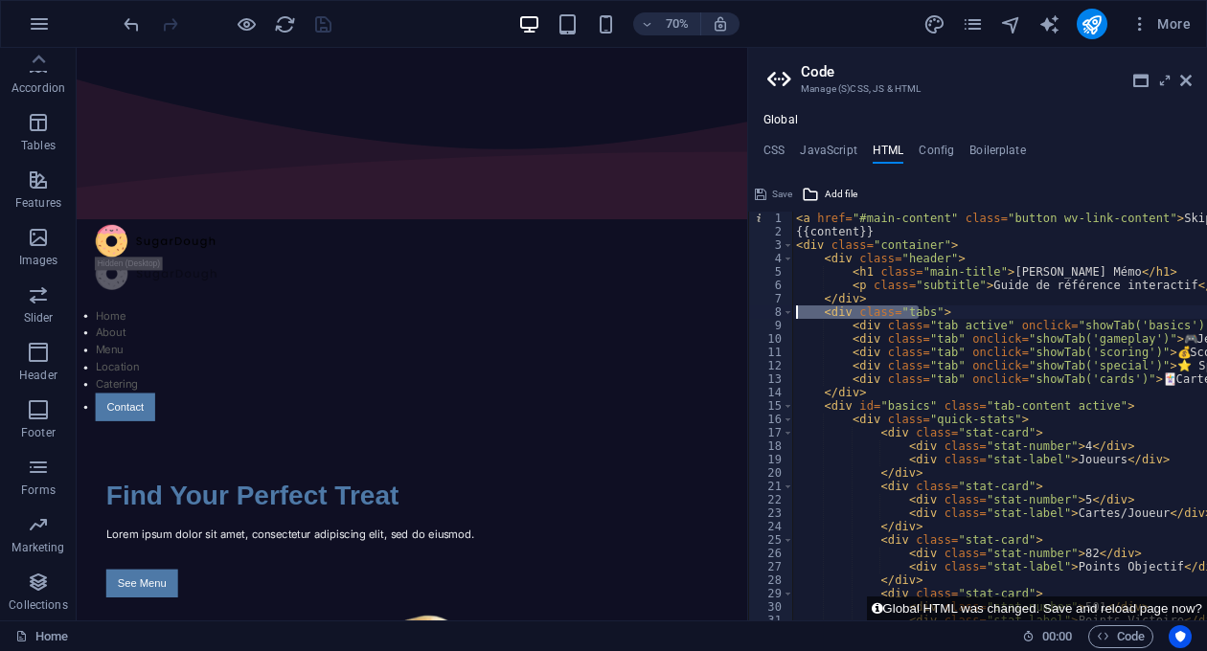
drag, startPoint x: 811, startPoint y: 308, endPoint x: 764, endPoint y: 307, distance: 46.9
click at [792, 307] on div "< a href = "#main-content" class = "button wv-link-content" > Skip to main cont…" at bounding box center [999, 416] width 415 height 409
drag, startPoint x: 852, startPoint y: 233, endPoint x: 812, endPoint y: 234, distance: 40.2
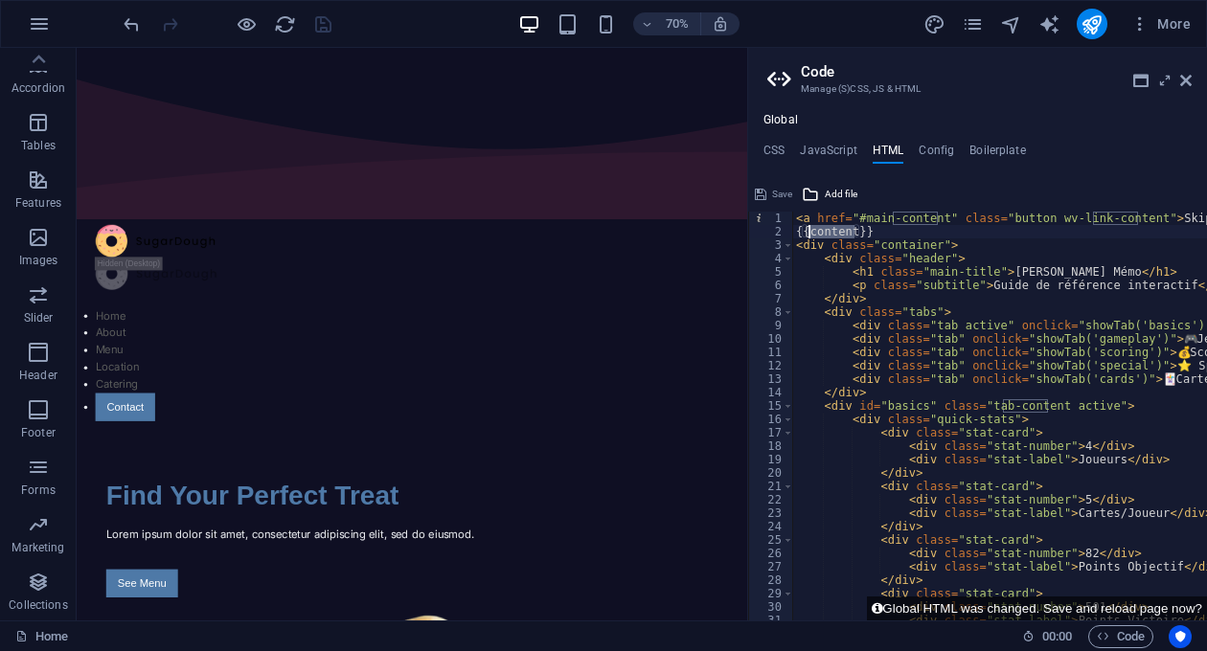
type textarea "<a href="#main-content" class="button wv-link-content">Skip to main content</a>"
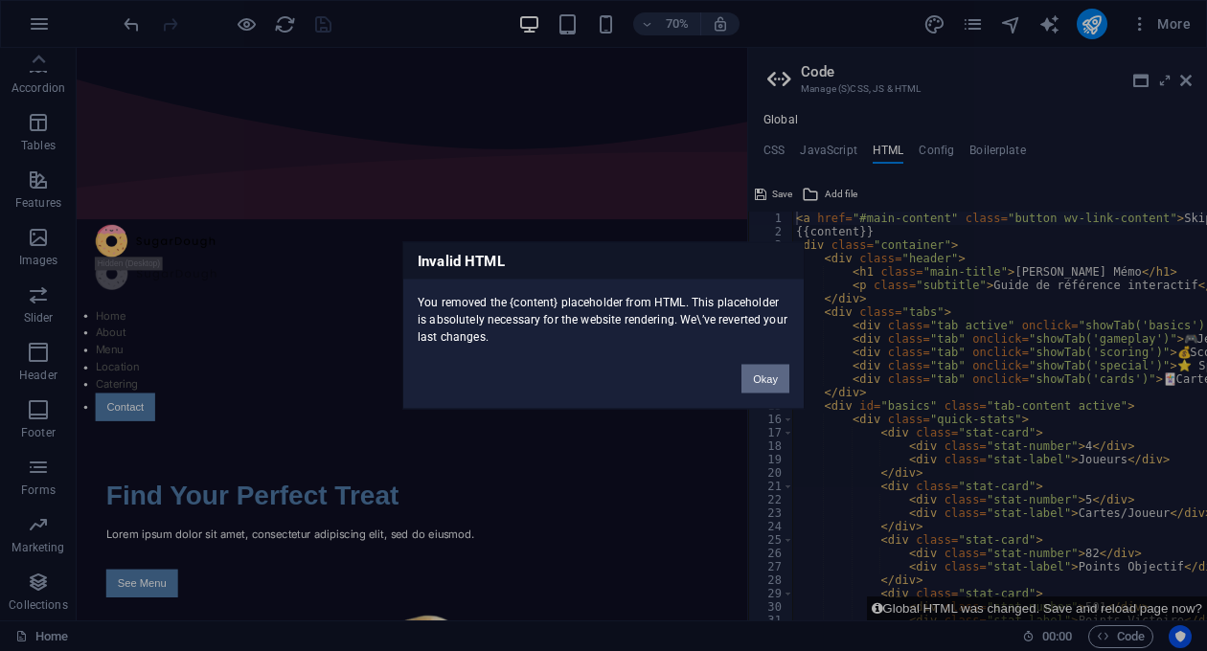
click at [776, 381] on button "Okay" at bounding box center [765, 379] width 48 height 29
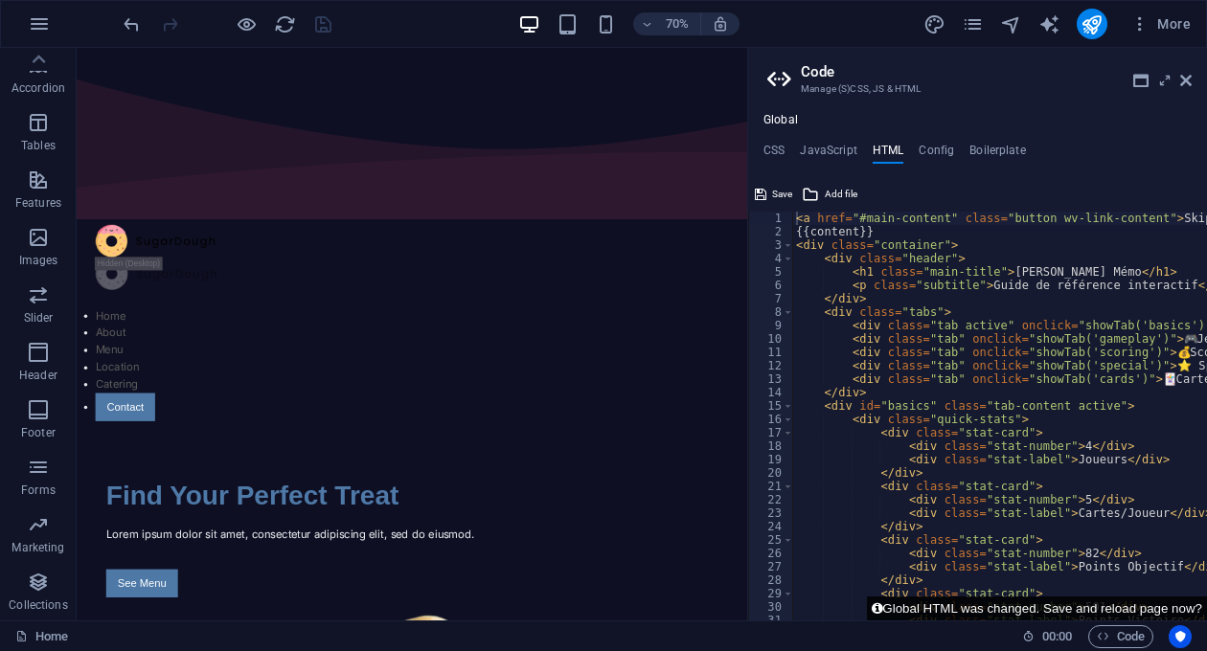
click at [988, 605] on button "Global HTML was changed. Save and reload page now?" at bounding box center [1037, 609] width 340 height 24
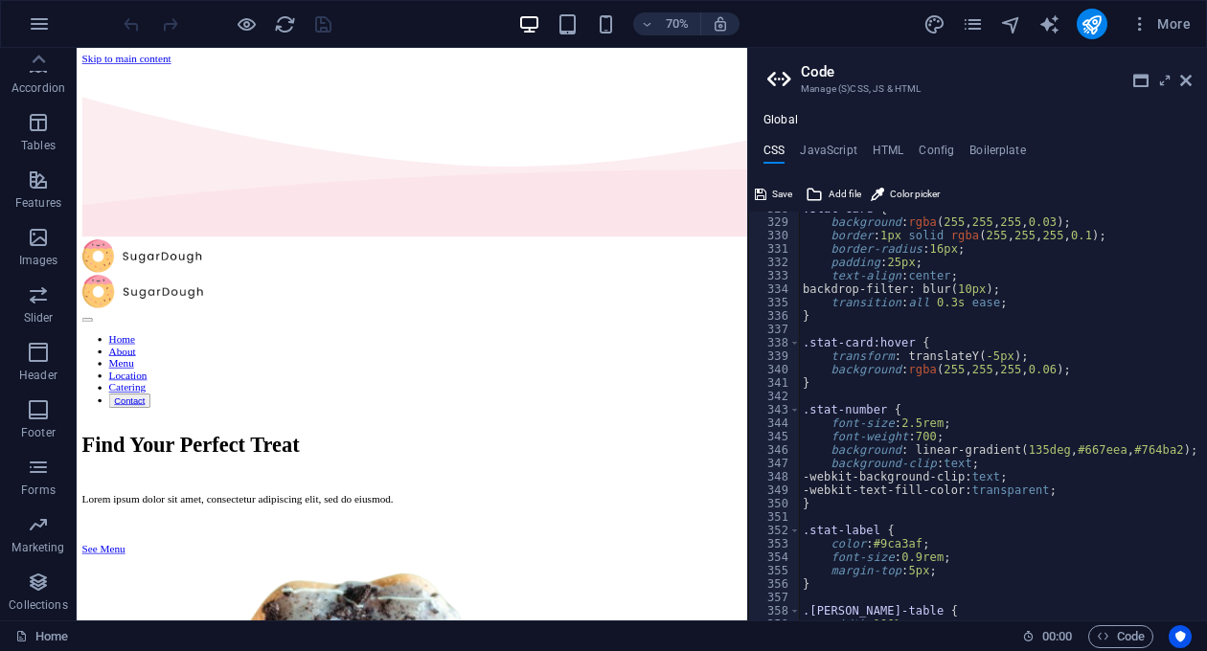
click at [915, 57] on header "Code Manage (S)CSS, JS & HTML" at bounding box center [979, 73] width 424 height 50
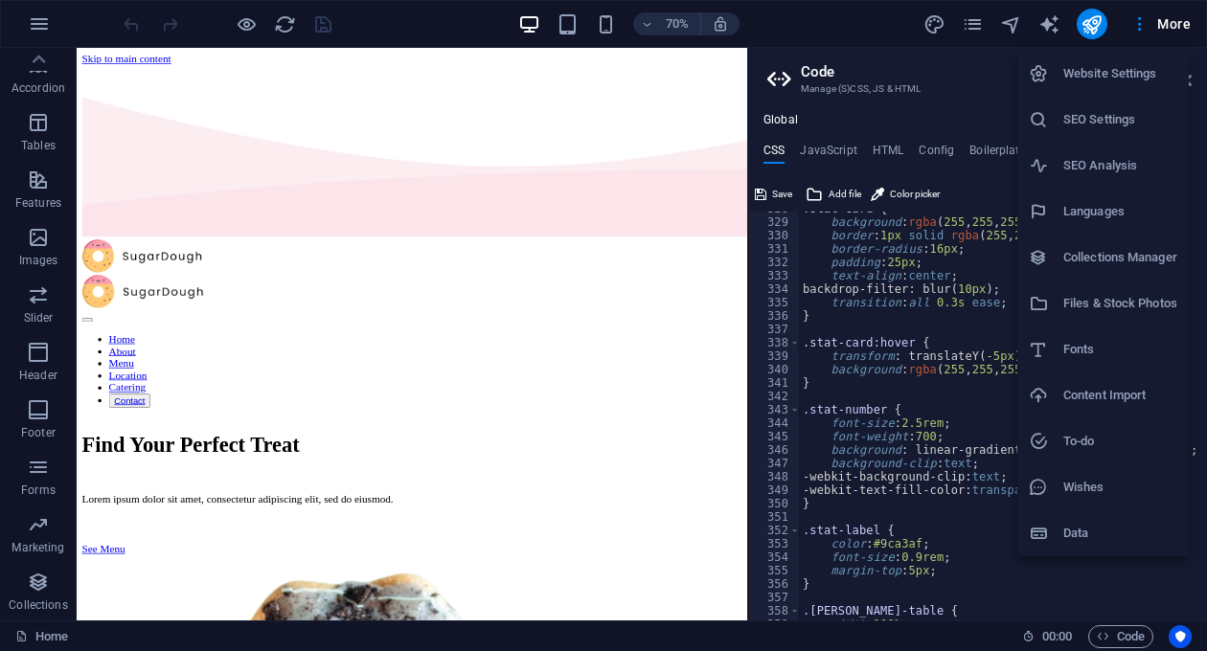
click at [927, 80] on div at bounding box center [603, 325] width 1207 height 651
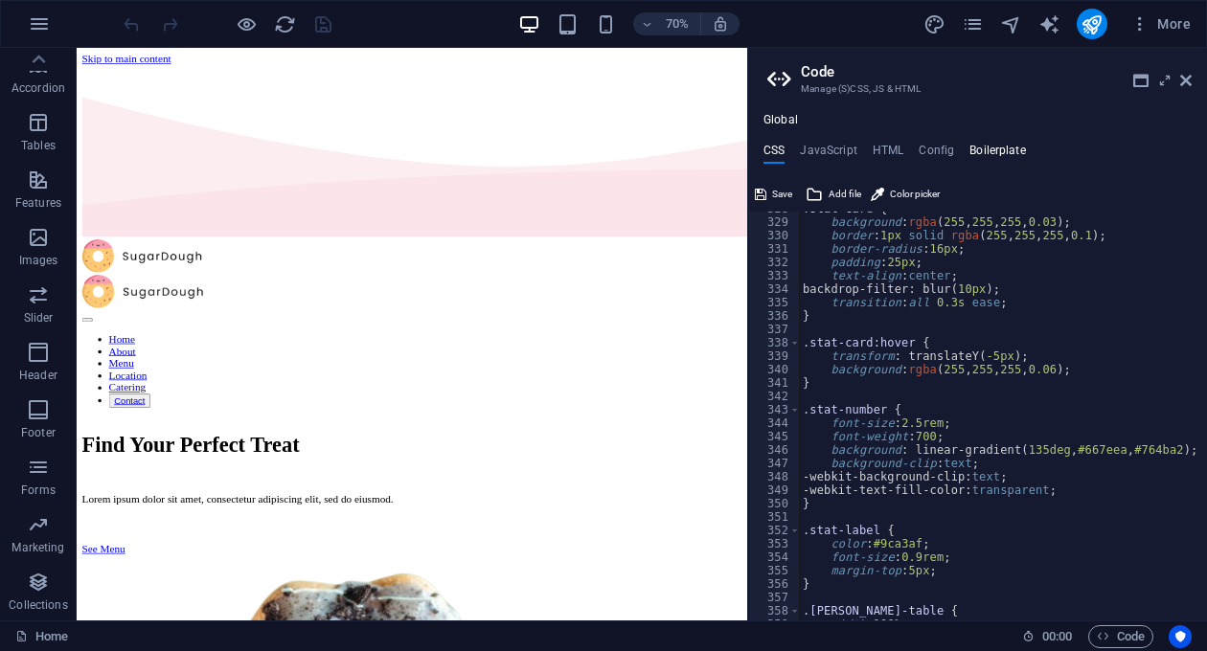
click at [1005, 156] on h4 "Boilerplate" at bounding box center [997, 154] width 57 height 21
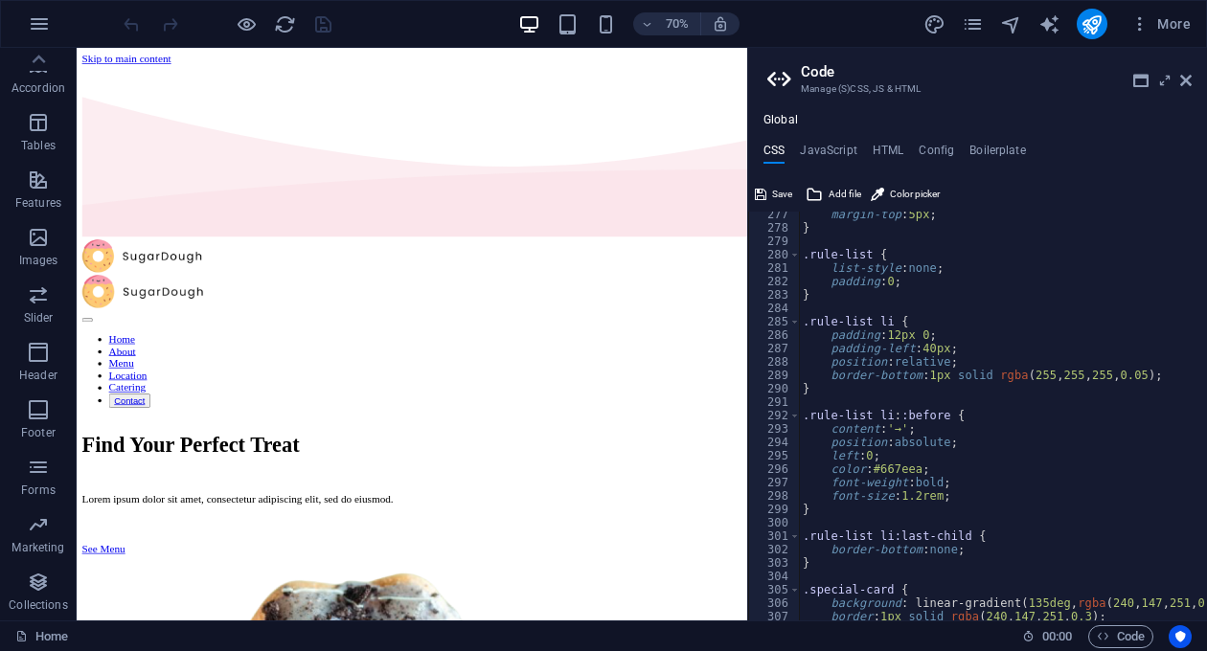
scroll to position [2670, 0]
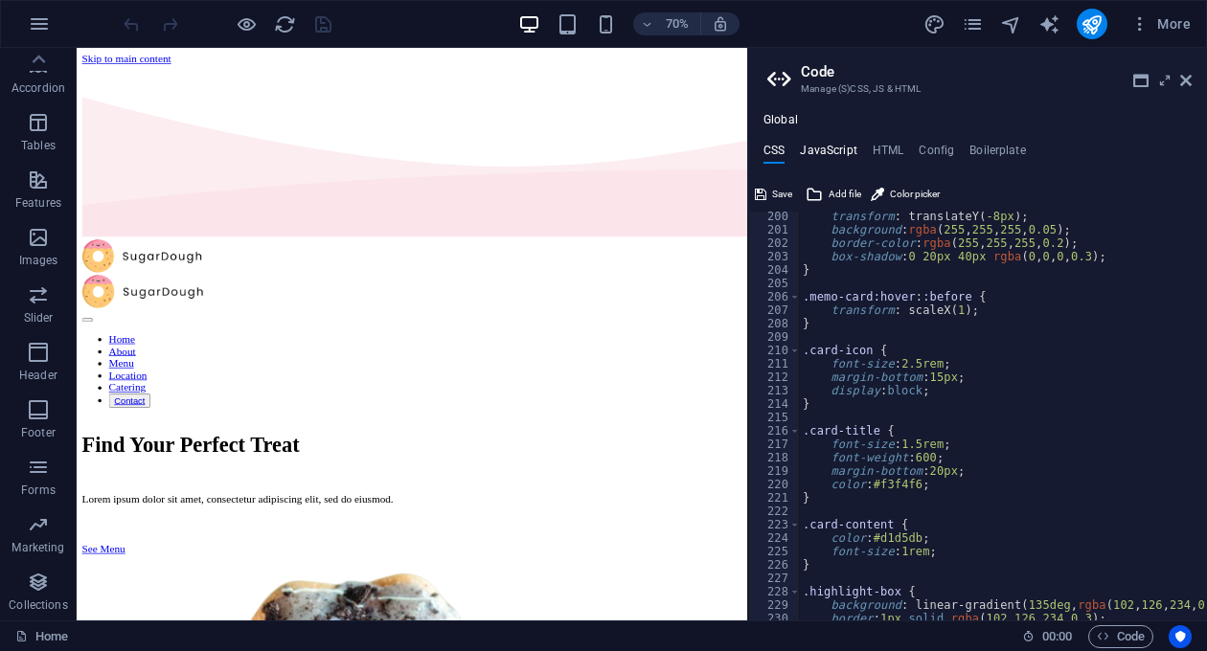
click at [845, 145] on h4 "JavaScript" at bounding box center [828, 154] width 57 height 21
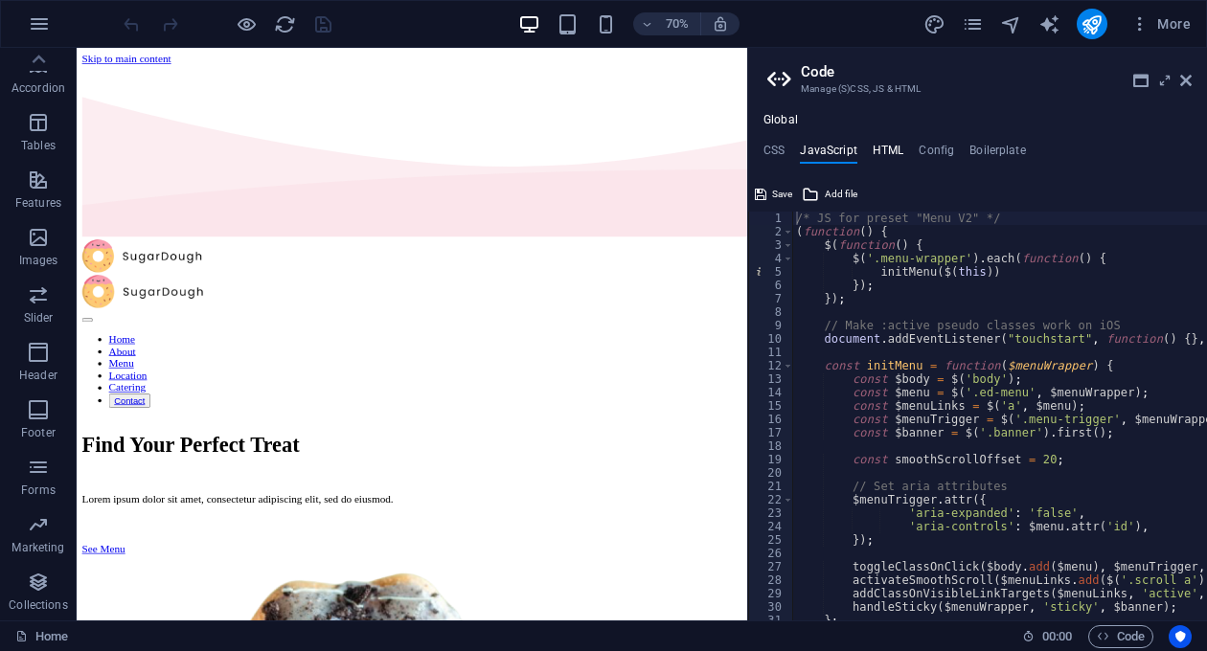
click at [896, 156] on h4 "HTML" at bounding box center [888, 154] width 32 height 21
